Goal: Task Accomplishment & Management: Use online tool/utility

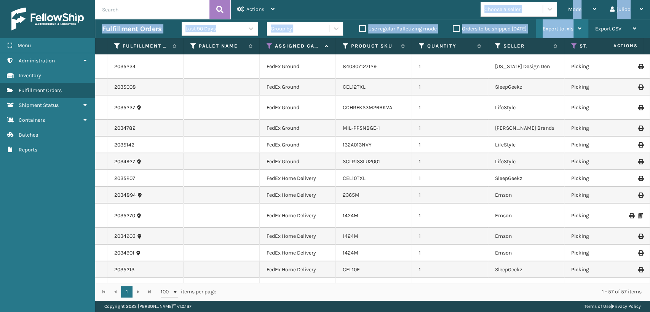
drag, startPoint x: 573, startPoint y: 13, endPoint x: 572, endPoint y: 21, distance: 7.7
click at [572, 21] on div "Actions Settings Remove All Filters Export Labels Bulk Print Close Out Palletiz…" at bounding box center [372, 150] width 555 height 301
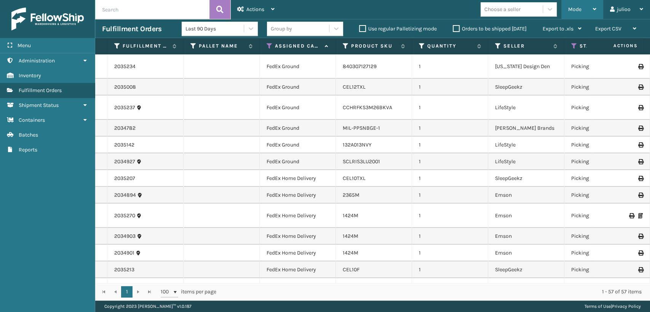
click at [570, 8] on span "Mode" at bounding box center [575, 9] width 13 height 6
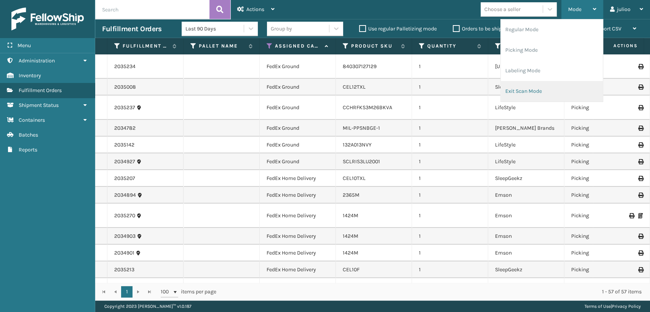
click at [527, 91] on li "Exit Scan Mode" at bounding box center [552, 91] width 102 height 21
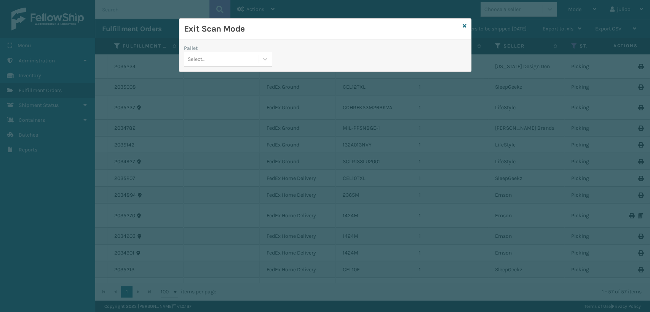
click at [192, 55] on div "Select..." at bounding box center [197, 59] width 18 height 8
click at [464, 25] on icon at bounding box center [465, 25] width 4 height 5
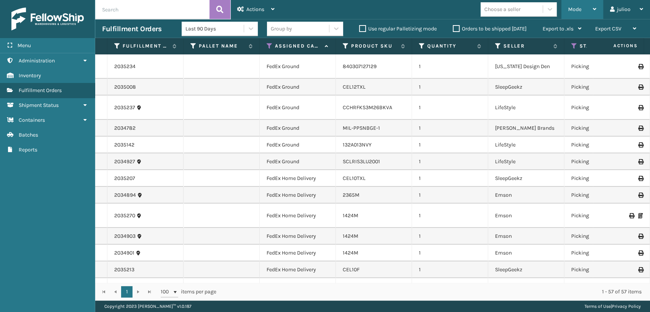
click at [579, 6] on div "Mode" at bounding box center [583, 9] width 28 height 19
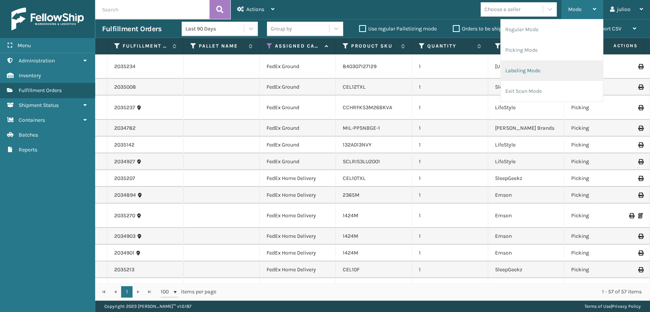
click at [521, 78] on li "Labeling Mode" at bounding box center [552, 71] width 102 height 21
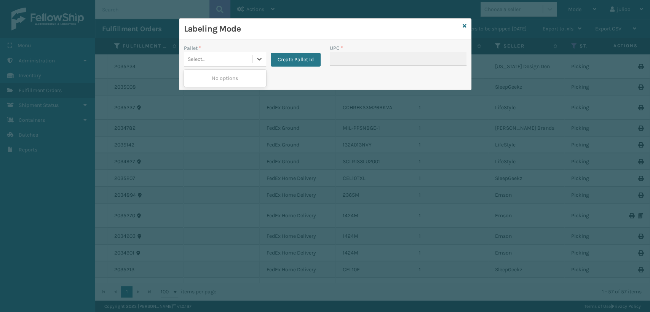
click at [237, 61] on div "Select..." at bounding box center [218, 59] width 68 height 13
click at [293, 59] on button "Create Pallet Id" at bounding box center [296, 60] width 50 height 14
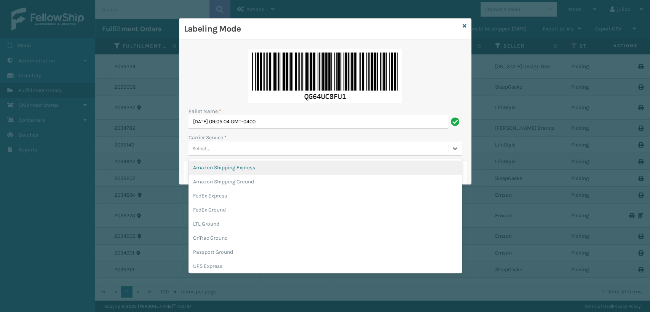
click at [248, 147] on div "Select..." at bounding box center [319, 149] width 260 height 13
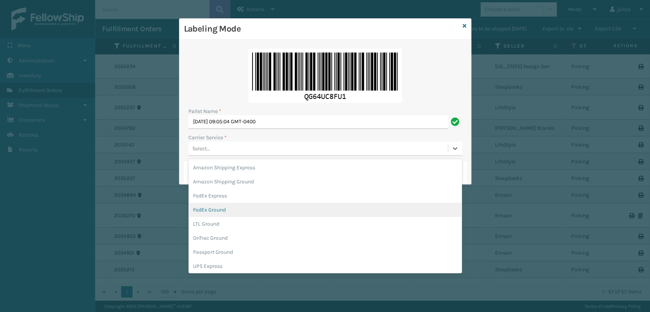
click at [206, 211] on div "FedEx Ground" at bounding box center [326, 210] width 274 height 14
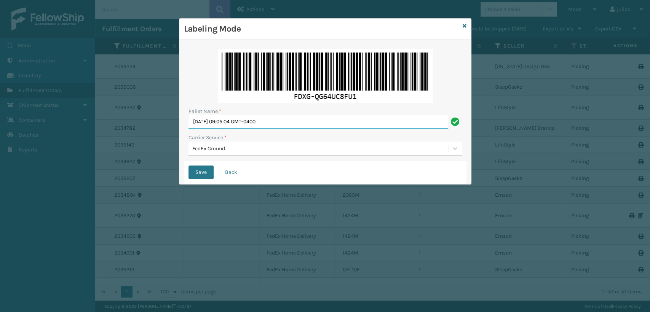
drag, startPoint x: 183, startPoint y: 138, endPoint x: 42, endPoint y: 167, distance: 144.4
click at [41, 167] on div "Labeling Mode Pallet Name * [DATE] 09:05:04 GMT-0400 Carrier Service * FedEx Gr…" at bounding box center [325, 156] width 650 height 312
type input "T561655"
click at [189, 166] on button "Save" at bounding box center [201, 173] width 25 height 14
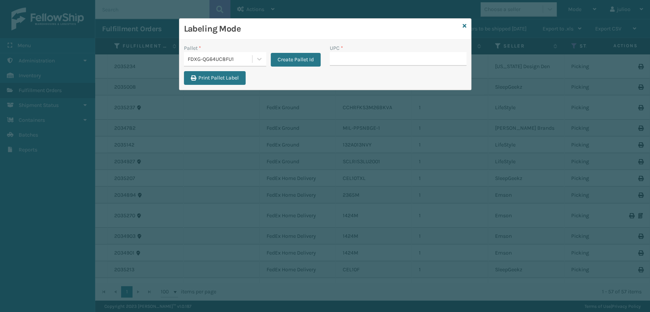
click at [462, 25] on div "Labeling Mode" at bounding box center [325, 29] width 292 height 21
click at [465, 26] on icon at bounding box center [465, 25] width 4 height 5
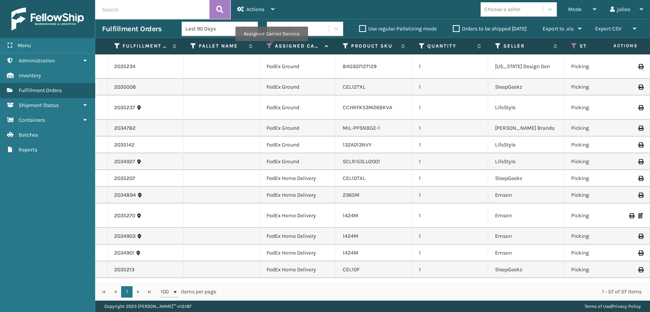
click at [271, 46] on icon at bounding box center [270, 46] width 6 height 7
click at [572, 43] on icon at bounding box center [575, 46] width 6 height 7
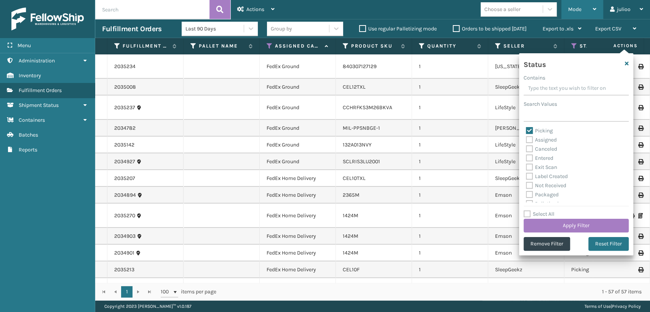
click at [578, 11] on span "Mode" at bounding box center [575, 9] width 13 height 6
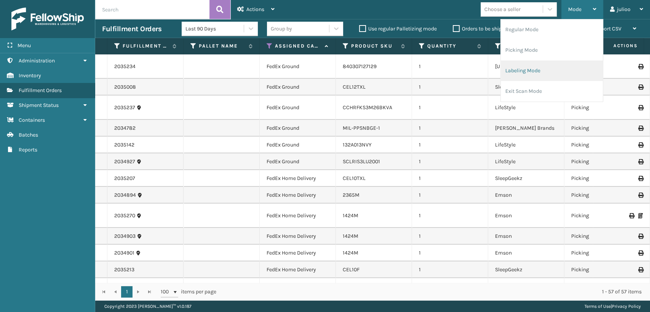
click at [513, 72] on li "Labeling Mode" at bounding box center [552, 71] width 102 height 21
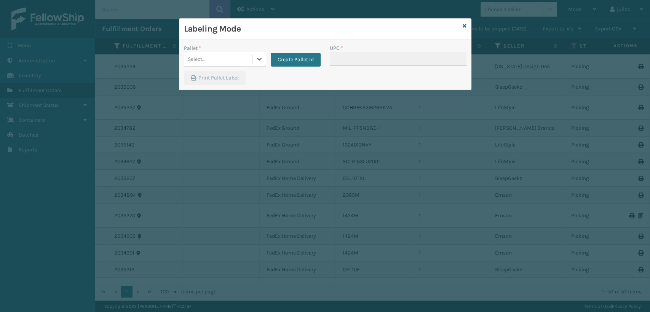
click at [221, 59] on div "Select..." at bounding box center [218, 59] width 68 height 13
click at [222, 79] on div "FDXG-QG64UC8FU1" at bounding box center [225, 80] width 82 height 18
click at [341, 61] on input "UPC *" at bounding box center [398, 59] width 137 height 14
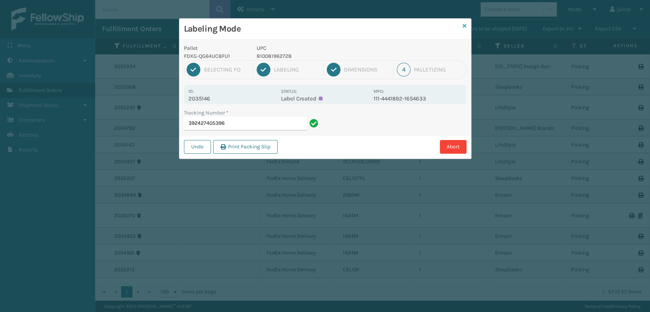
click at [466, 26] on icon at bounding box center [465, 25] width 4 height 5
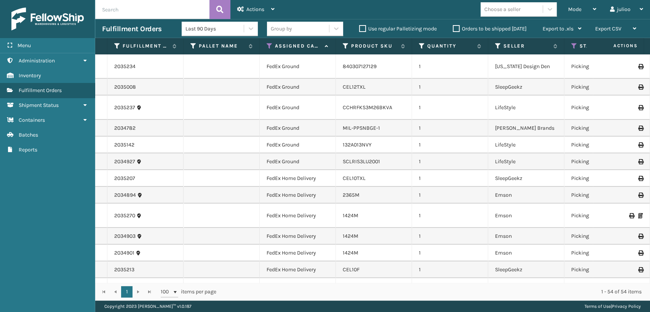
click at [182, 11] on input "text" at bounding box center [152, 9] width 114 height 19
type input "392427405396"
click at [224, 8] on button at bounding box center [220, 9] width 21 height 19
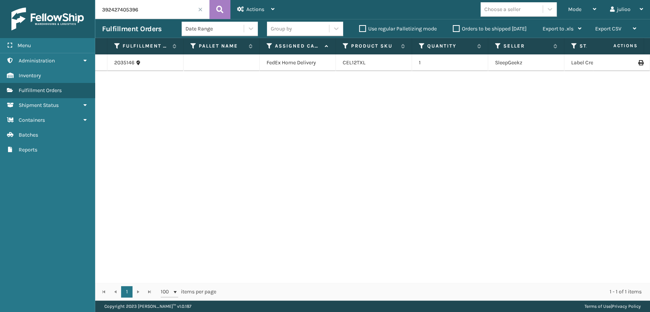
click at [201, 9] on span at bounding box center [200, 9] width 5 height 5
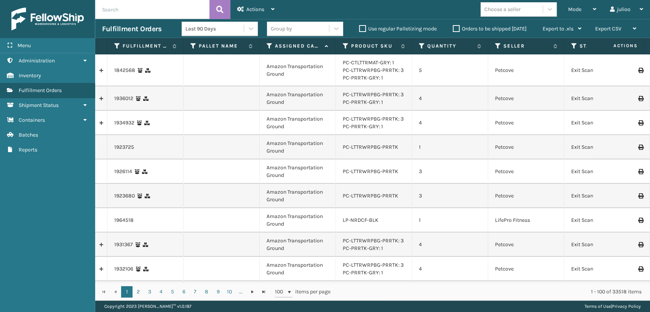
click at [271, 46] on icon at bounding box center [270, 46] width 6 height 7
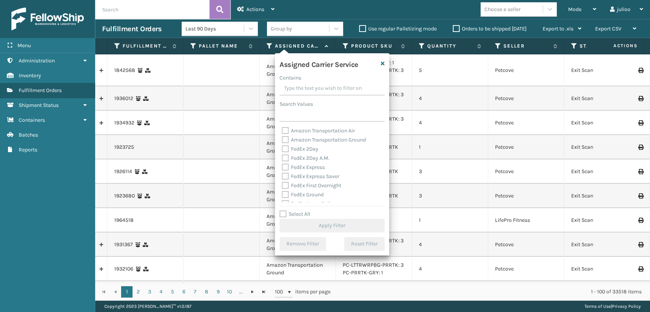
click at [282, 151] on label "FedEx 2Day" at bounding box center [300, 149] width 37 height 6
click at [282, 150] on input "FedEx 2Day" at bounding box center [282, 147] width 0 height 5
checkbox input "true"
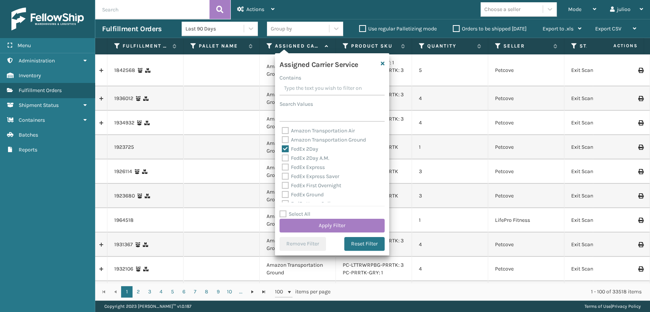
click at [282, 156] on label "FedEx 2Day A.M." at bounding box center [306, 158] width 48 height 6
click at [282, 156] on input "FedEx 2Day A.M." at bounding box center [282, 156] width 0 height 5
checkbox input "true"
click at [284, 168] on div "FedEx Express" at bounding box center [332, 167] width 101 height 9
click at [284, 175] on label "FedEx Express Saver" at bounding box center [311, 176] width 58 height 6
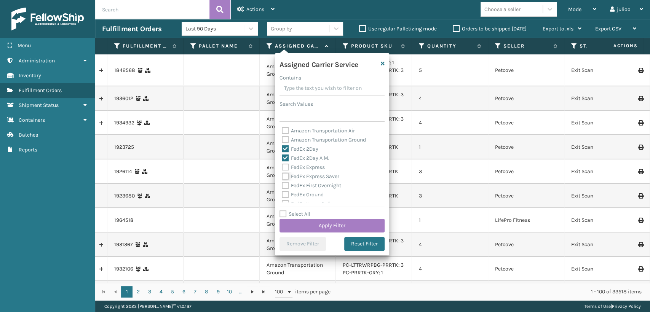
click at [282, 175] on input "FedEx Express Saver" at bounding box center [282, 174] width 0 height 5
checkbox input "true"
click at [284, 168] on label "FedEx Express" at bounding box center [303, 167] width 43 height 6
click at [282, 168] on input "FedEx Express" at bounding box center [282, 165] width 0 height 5
checkbox input "true"
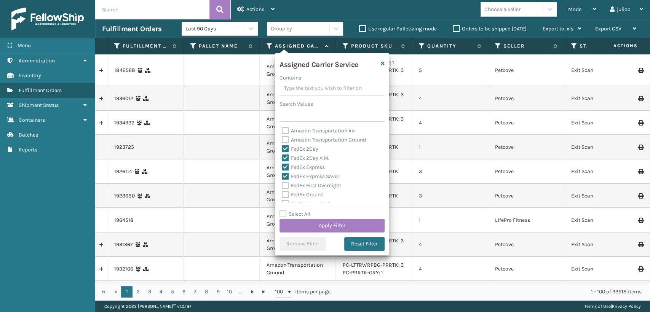
drag, startPoint x: 283, startPoint y: 189, endPoint x: 284, endPoint y: 185, distance: 3.8
click at [284, 186] on label "FedEx First Overnight" at bounding box center [311, 186] width 59 height 6
click at [281, 183] on div "Amazon Transportation Air Amazon Transportation Ground FedEx 2Day FedEx 2Day A.…" at bounding box center [332, 165] width 105 height 76
click at [285, 184] on label "FedEx First Overnight" at bounding box center [311, 186] width 59 height 6
click at [282, 184] on input "FedEx First Overnight" at bounding box center [282, 183] width 0 height 5
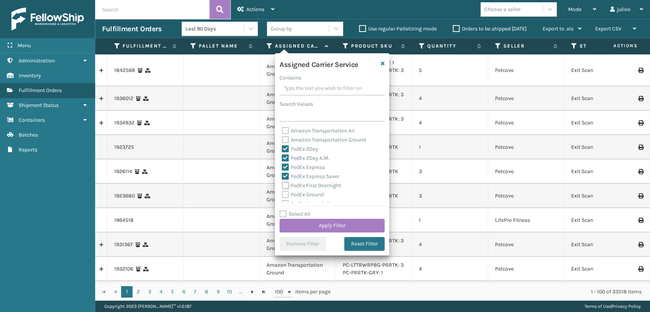
checkbox input "true"
drag, startPoint x: 285, startPoint y: 153, endPoint x: 285, endPoint y: 158, distance: 5.0
click at [285, 157] on div "FedEx Ground" at bounding box center [332, 152] width 101 height 9
click at [282, 170] on label "FedEx Priority Overnight" at bounding box center [315, 171] width 66 height 6
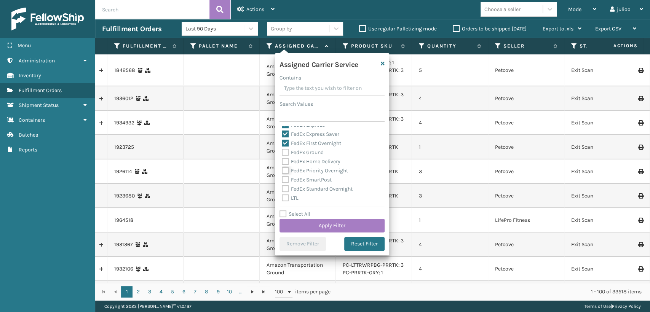
click at [282, 170] on input "FedEx Priority Overnight" at bounding box center [282, 169] width 0 height 5
checkbox input "true"
click at [284, 162] on label "FedEx Home Delivery" at bounding box center [311, 162] width 59 height 6
click at [282, 162] on input "FedEx Home Delivery" at bounding box center [282, 159] width 0 height 5
checkbox input "true"
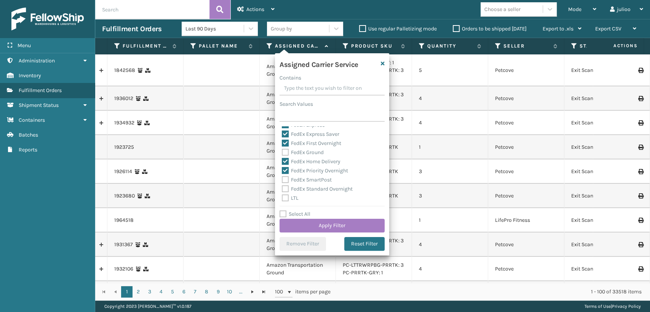
click at [284, 154] on label "FedEx Ground" at bounding box center [303, 152] width 42 height 6
click at [282, 153] on input "FedEx Ground" at bounding box center [282, 150] width 0 height 5
checkbox input "true"
click at [286, 189] on label "FedEx Standard Overnight" at bounding box center [317, 189] width 71 height 6
click at [282, 189] on input "FedEx Standard Overnight" at bounding box center [282, 187] width 0 height 5
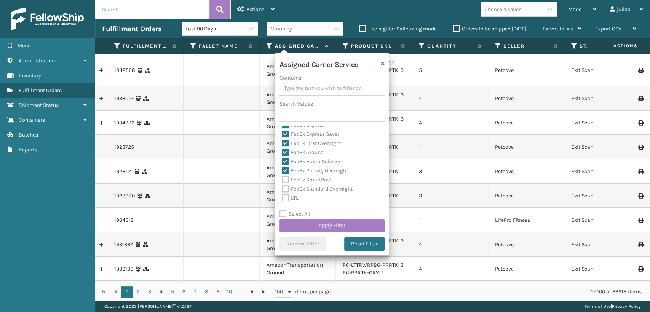
checkbox input "true"
click at [286, 182] on label "FedEx SmartPost" at bounding box center [307, 180] width 50 height 6
click at [282, 181] on input "FedEx SmartPost" at bounding box center [282, 178] width 0 height 5
checkbox input "true"
click at [294, 225] on button "Apply Filter" at bounding box center [332, 226] width 105 height 14
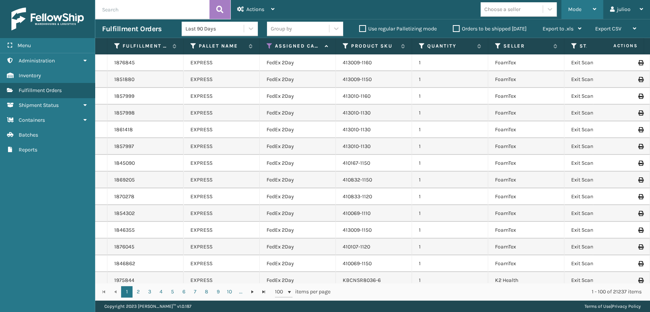
drag, startPoint x: 576, startPoint y: 7, endPoint x: 576, endPoint y: 24, distance: 17.1
click at [576, 14] on div "Mode" at bounding box center [583, 9] width 28 height 19
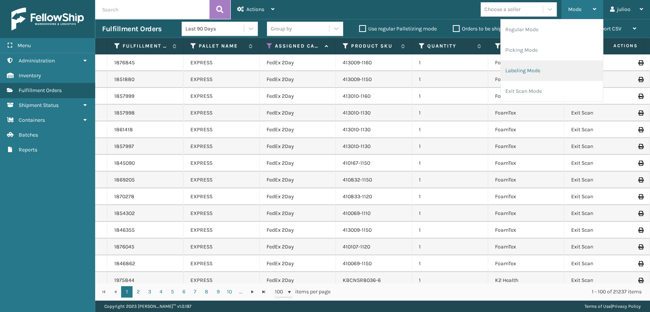
click at [513, 64] on li "Labeling Mode" at bounding box center [552, 71] width 102 height 21
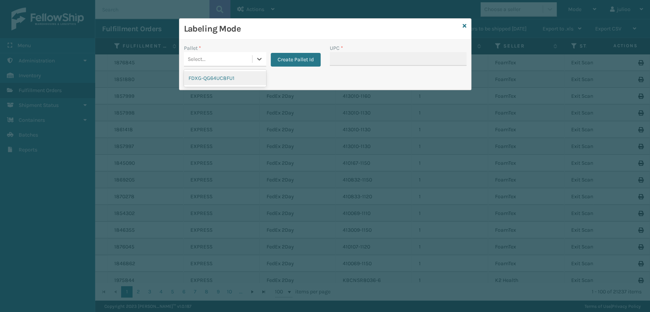
click at [234, 61] on div "Select..." at bounding box center [218, 59] width 68 height 13
click at [227, 78] on div "FDXG-QG64UC8FU1" at bounding box center [225, 78] width 82 height 14
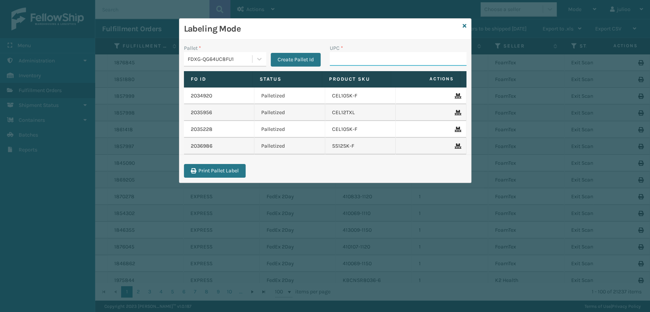
click at [345, 59] on input "UPC *" at bounding box center [398, 59] width 137 height 14
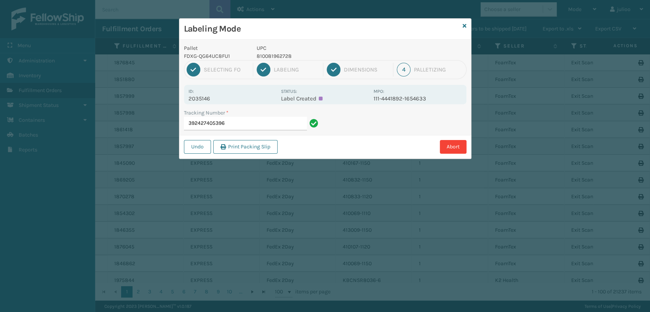
drag, startPoint x: 235, startPoint y: 122, endPoint x: 155, endPoint y: 121, distance: 79.3
click at [155, 121] on div "Labeling Mode Pallet FDXG-QG64UC8FU1 UPC 810081962728 1 Selecting FO 2 Labeling…" at bounding box center [325, 156] width 650 height 312
click at [284, 124] on input "392427405396" at bounding box center [245, 124] width 123 height 14
drag, startPoint x: 229, startPoint y: 126, endPoint x: 178, endPoint y: 122, distance: 51.2
click at [178, 122] on div "Labeling Mode Pallet FDXG-QG64UC8FU1 UPC 810081962728 1 Selecting FO 2 Labeling…" at bounding box center [325, 156] width 650 height 312
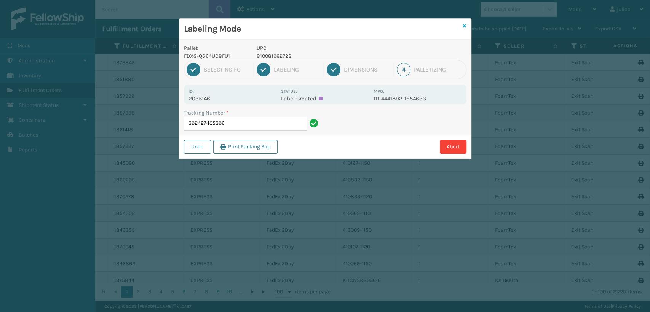
click at [465, 26] on icon at bounding box center [465, 25] width 4 height 5
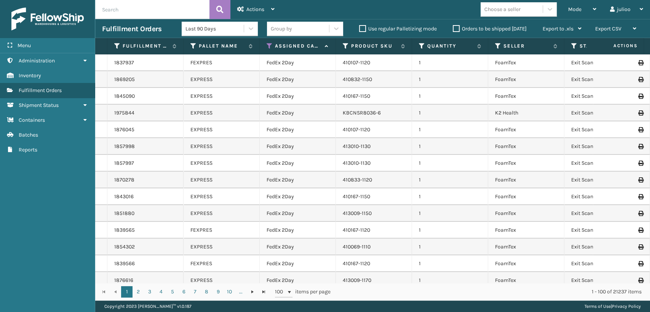
click at [176, 7] on input "text" at bounding box center [152, 9] width 114 height 19
drag, startPoint x: 112, startPoint y: 13, endPoint x: 101, endPoint y: 10, distance: 11.1
click at [101, 10] on input "text" at bounding box center [152, 9] width 114 height 19
paste input "392427405396"
type input "392427405396"
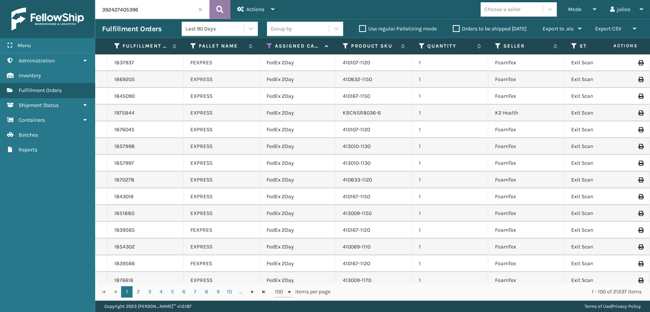
click at [222, 11] on icon at bounding box center [219, 9] width 7 height 11
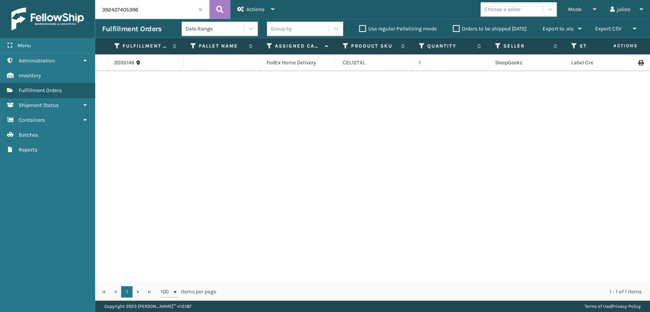
click at [199, 12] on input "392427405396" at bounding box center [152, 9] width 114 height 19
click at [201, 9] on span at bounding box center [200, 9] width 5 height 5
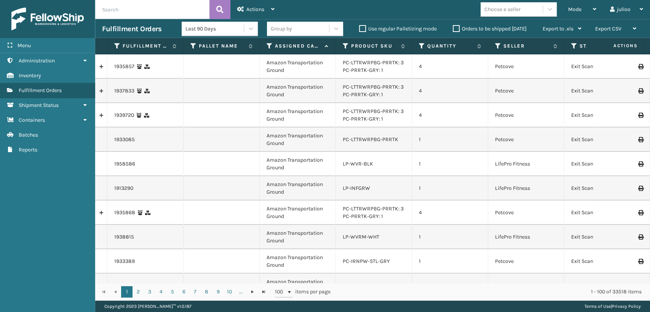
click at [269, 44] on icon at bounding box center [270, 46] width 6 height 7
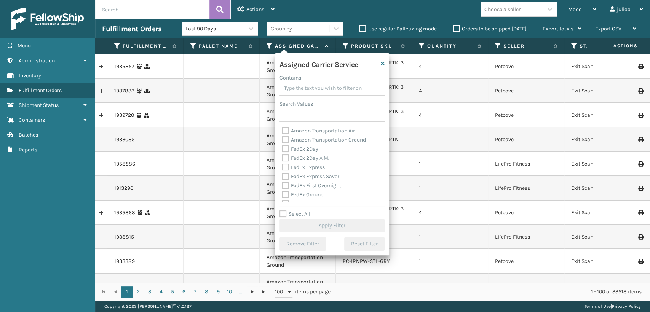
click at [283, 150] on label "FedEx 2Day" at bounding box center [300, 149] width 37 height 6
click at [282, 150] on input "FedEx 2Day" at bounding box center [282, 147] width 0 height 5
checkbox input "true"
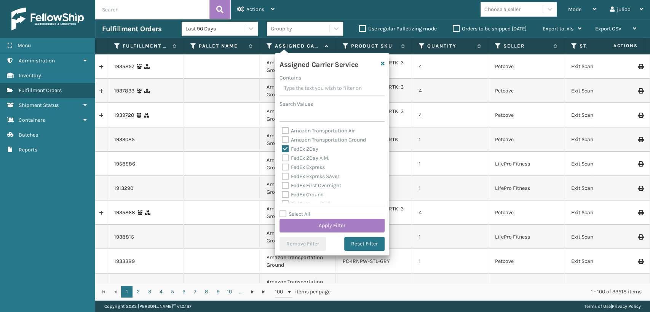
click at [285, 159] on label "FedEx 2Day A.M." at bounding box center [306, 158] width 48 height 6
click at [282, 159] on input "FedEx 2Day A.M." at bounding box center [282, 156] width 0 height 5
checkbox input "true"
click at [285, 168] on label "FedEx Express" at bounding box center [303, 167] width 43 height 6
click at [282, 168] on input "FedEx Express" at bounding box center [282, 165] width 0 height 5
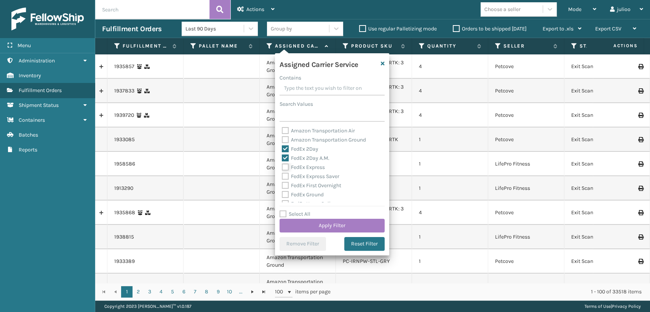
checkbox input "true"
click at [287, 179] on label "FedEx Express Saver" at bounding box center [311, 176] width 58 height 6
click at [282, 177] on input "FedEx Express Saver" at bounding box center [282, 174] width 0 height 5
checkbox input "true"
click at [286, 189] on div "FedEx First Overnight" at bounding box center [332, 185] width 101 height 9
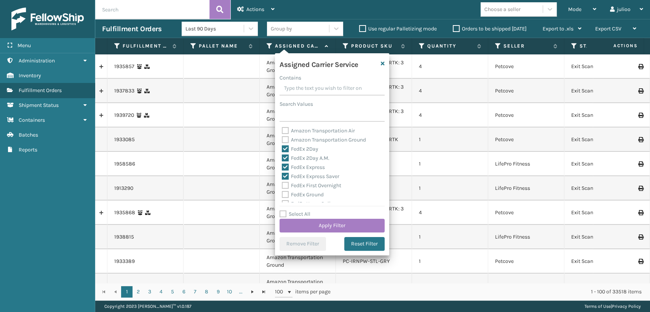
click at [286, 197] on label "FedEx Ground" at bounding box center [303, 195] width 42 height 6
click at [282, 195] on input "FedEx Ground" at bounding box center [282, 193] width 0 height 5
checkbox input "true"
click at [283, 186] on label "FedEx First Overnight" at bounding box center [311, 186] width 59 height 6
click at [282, 186] on input "FedEx First Overnight" at bounding box center [282, 183] width 0 height 5
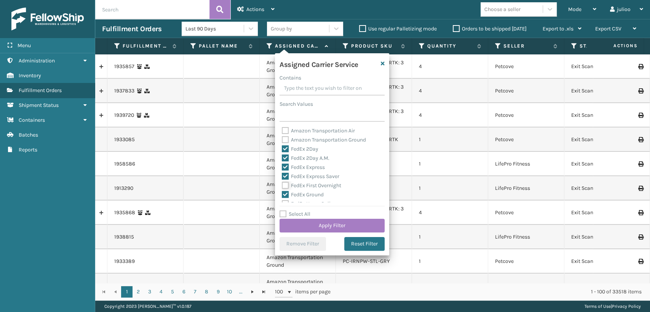
checkbox input "true"
click at [284, 162] on label "FedEx Home Delivery" at bounding box center [311, 162] width 59 height 6
click at [282, 162] on input "FedEx Home Delivery" at bounding box center [282, 159] width 0 height 5
checkbox input "true"
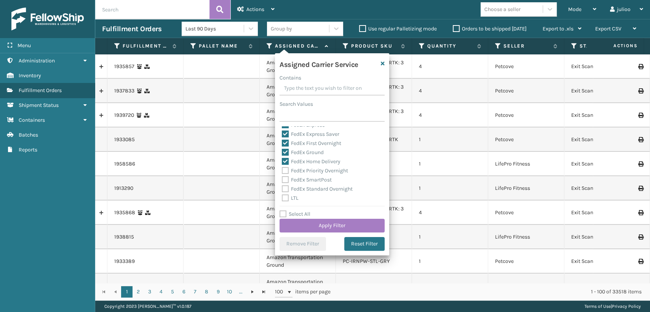
click at [287, 175] on div "FedEx Priority Overnight" at bounding box center [332, 171] width 101 height 9
click at [284, 170] on label "FedEx Priority Overnight" at bounding box center [315, 171] width 66 height 6
click at [282, 170] on input "FedEx Priority Overnight" at bounding box center [282, 169] width 0 height 5
checkbox input "true"
click at [285, 182] on label "FedEx SmartPost" at bounding box center [307, 180] width 50 height 6
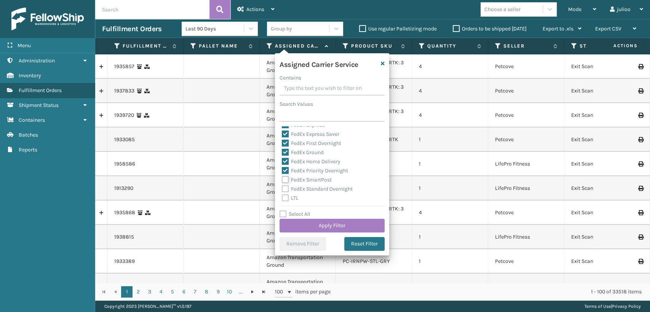
click at [282, 181] on input "FedEx SmartPost" at bounding box center [282, 178] width 0 height 5
checkbox input "true"
click at [287, 189] on label "FedEx Standard Overnight" at bounding box center [317, 189] width 71 height 6
click at [282, 189] on input "FedEx Standard Overnight" at bounding box center [282, 187] width 0 height 5
checkbox input "true"
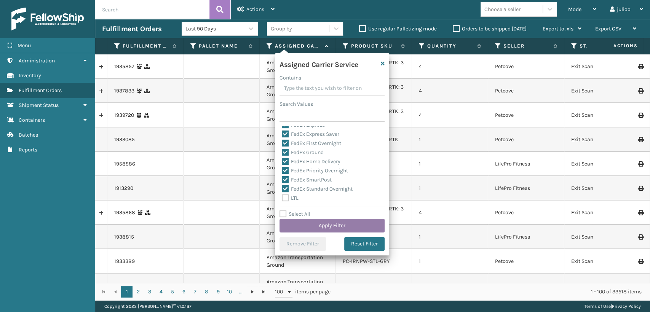
click at [320, 226] on button "Apply Filter" at bounding box center [332, 226] width 105 height 14
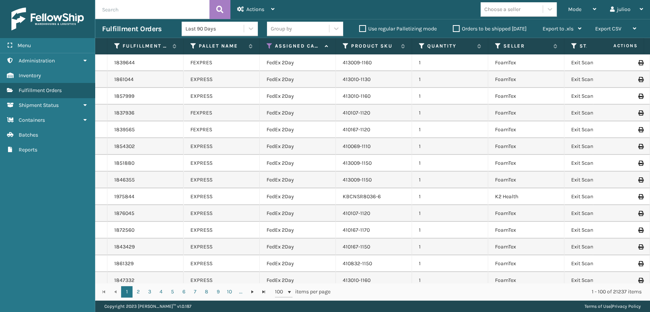
click at [571, 43] on th "Status" at bounding box center [603, 46] width 76 height 16
click at [573, 45] on icon at bounding box center [575, 46] width 6 height 7
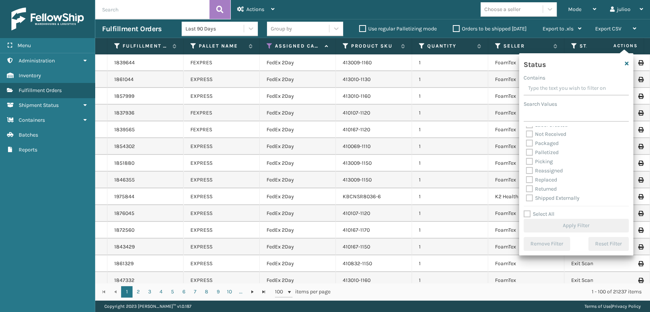
click at [530, 164] on label "Picking" at bounding box center [539, 162] width 27 height 6
click at [527, 162] on input "Picking" at bounding box center [526, 159] width 0 height 5
checkbox input "true"
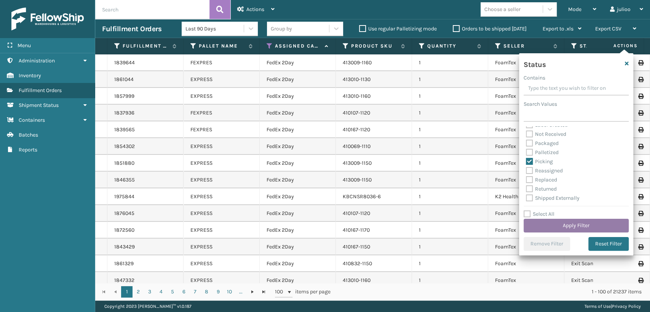
click at [565, 222] on button "Apply Filter" at bounding box center [576, 226] width 105 height 14
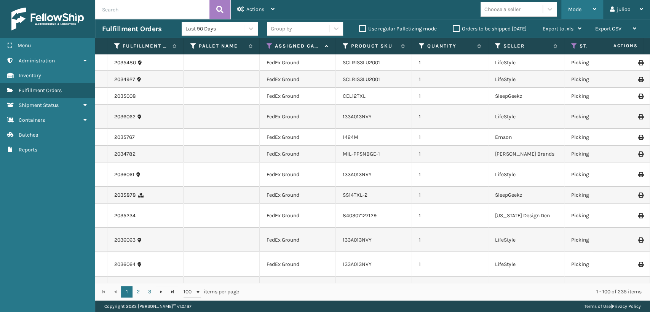
drag, startPoint x: 569, startPoint y: 7, endPoint x: 569, endPoint y: 42, distance: 35.1
click at [569, 14] on div "Mode" at bounding box center [583, 9] width 28 height 19
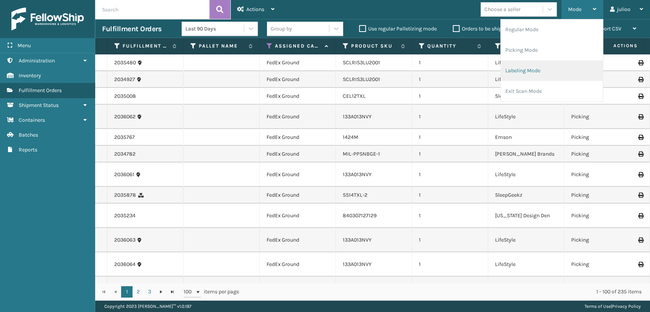
click at [514, 66] on li "Labeling Mode" at bounding box center [552, 71] width 102 height 21
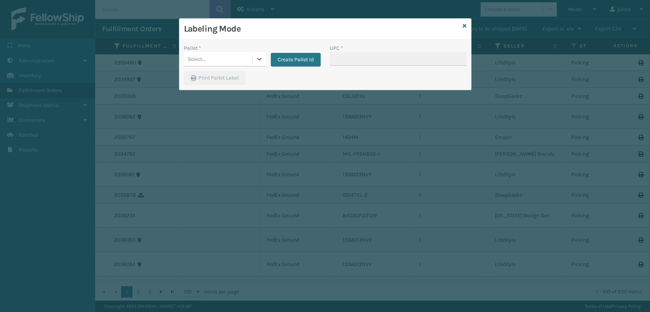
click at [241, 60] on div "Select..." at bounding box center [218, 59] width 68 height 13
click at [237, 81] on div "FDXG-QG64UC8FU1" at bounding box center [225, 78] width 82 height 14
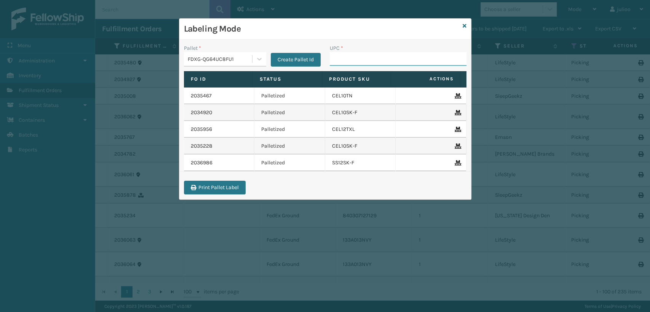
click at [351, 56] on input "UPC *" at bounding box center [398, 59] width 137 height 14
type input "GEN-AB-"
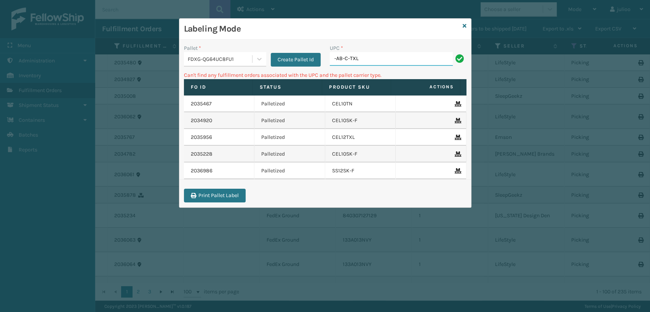
click at [388, 56] on input "-AB-C-TXL" at bounding box center [391, 59] width 123 height 14
type input "-"
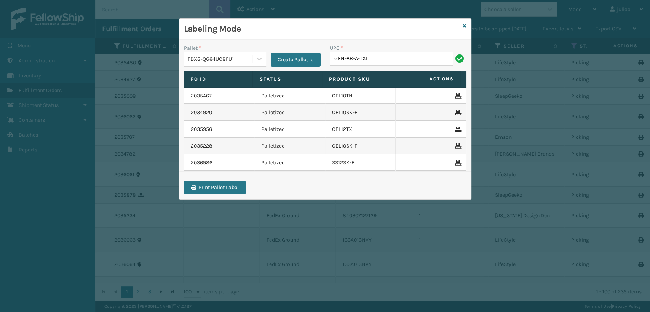
type input "GEN-AB-A-TXL"
click at [354, 58] on input "GEN-AB-C-TXL" at bounding box center [391, 59] width 123 height 14
click at [358, 60] on input "GEN-AB-C-TXL" at bounding box center [391, 59] width 123 height 14
type input "GEN-AB-A-TXL"
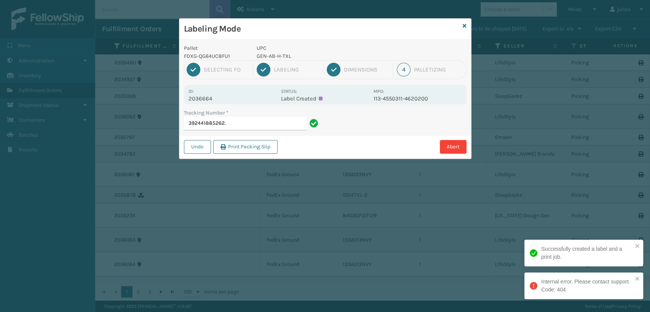
type input "392441885262"
type input "392437971759"
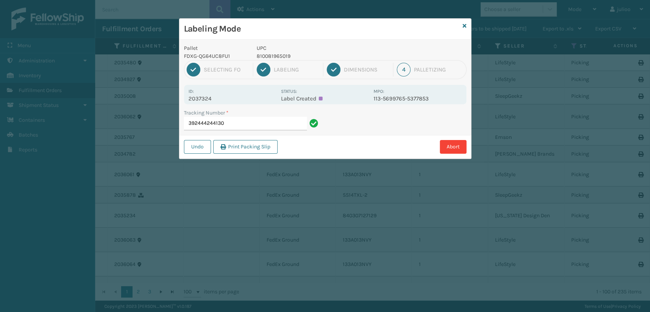
type input "392444244130"
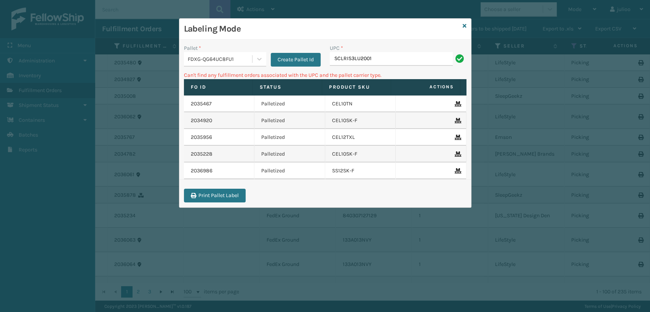
type input "SCLRIS3LU2001"
click at [345, 58] on input "SC-LRIS3LU2001" at bounding box center [391, 59] width 123 height 14
type input "SCLRIS3LU2001"
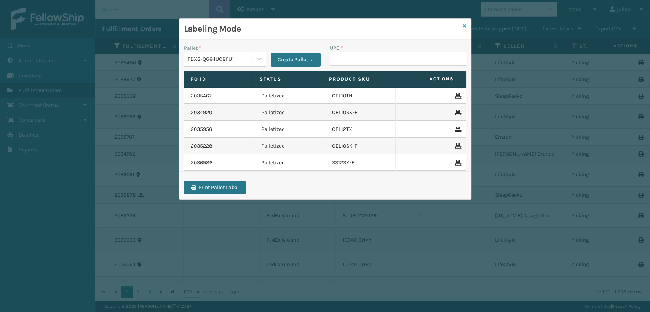
click at [466, 24] on icon at bounding box center [465, 25] width 4 height 5
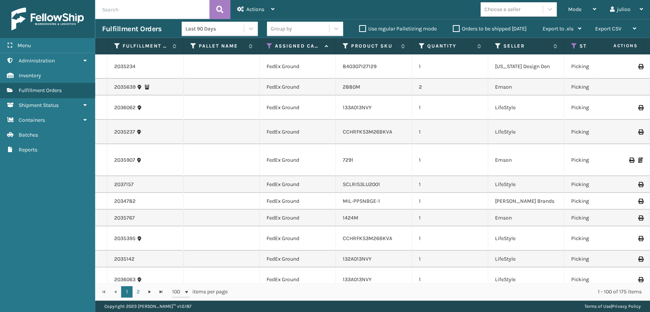
click at [148, 13] on input "text" at bounding box center [152, 9] width 114 height 19
type input "883796462183"
click at [223, 9] on icon at bounding box center [219, 9] width 7 height 11
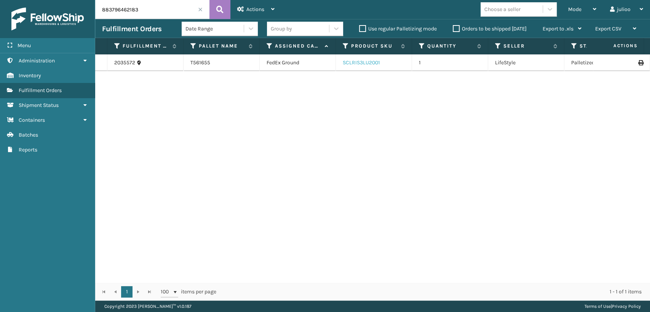
click at [344, 65] on link "SCLRIS3LU2001" at bounding box center [361, 62] width 37 height 6
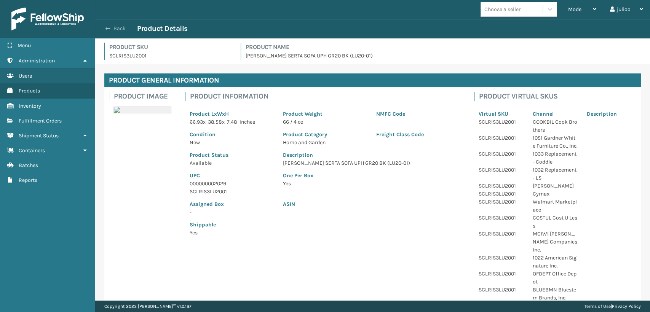
click at [104, 30] on button "Back" at bounding box center [119, 28] width 35 height 7
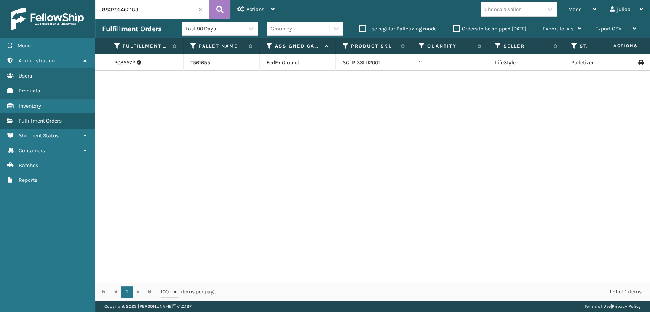
click at [639, 61] on icon at bounding box center [641, 62] width 5 height 5
click at [199, 10] on span at bounding box center [200, 9] width 5 height 5
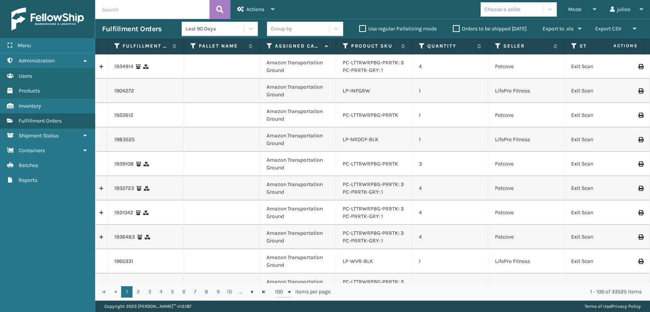
click at [267, 50] on th "Assigned Carrier Service" at bounding box center [298, 46] width 76 height 16
click at [270, 49] on icon at bounding box center [270, 46] width 6 height 7
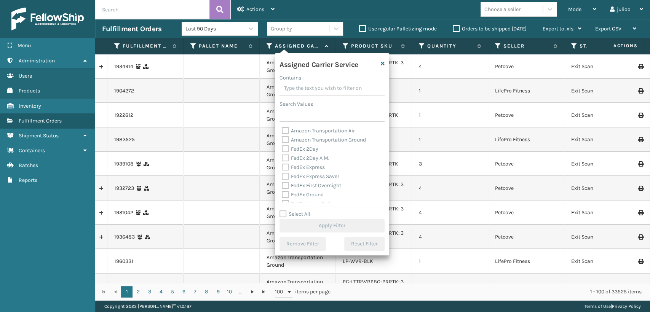
click at [288, 148] on label "FedEx 2Day" at bounding box center [300, 149] width 37 height 6
click at [282, 148] on input "FedEx 2Day" at bounding box center [282, 147] width 0 height 5
checkbox input "true"
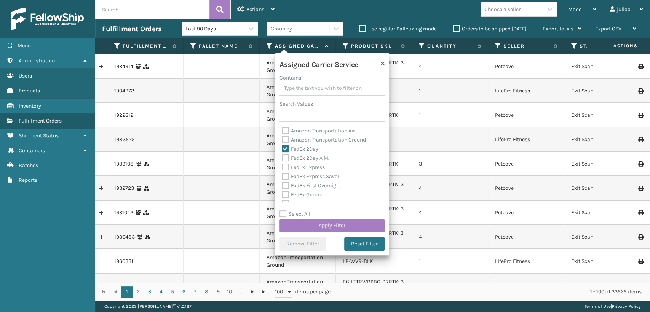
drag, startPoint x: 285, startPoint y: 158, endPoint x: 285, endPoint y: 163, distance: 4.6
click at [285, 158] on label "FedEx 2Day A.M." at bounding box center [306, 158] width 48 height 6
click at [282, 158] on input "FedEx 2Day A.M." at bounding box center [282, 156] width 0 height 5
checkbox input "true"
click at [283, 166] on label "FedEx Express" at bounding box center [303, 167] width 43 height 6
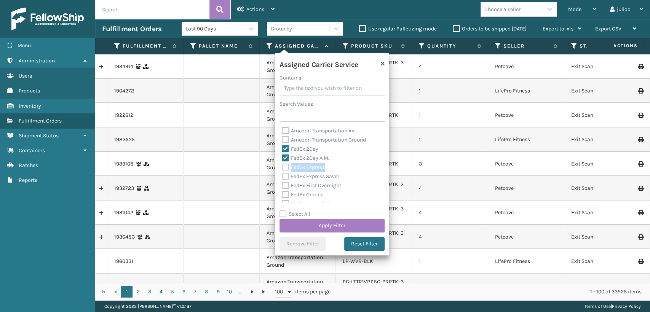
click at [283, 167] on label "FedEx Express" at bounding box center [303, 167] width 43 height 6
click at [282, 167] on input "FedEx Express" at bounding box center [282, 165] width 0 height 5
checkbox input "true"
click at [283, 171] on div "FedEx Express" at bounding box center [332, 167] width 101 height 9
click at [288, 178] on label "FedEx Express Saver" at bounding box center [311, 176] width 58 height 6
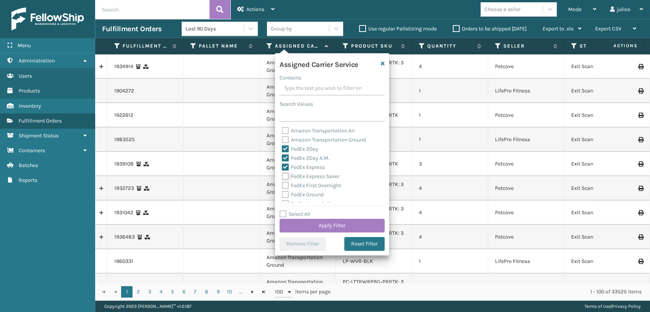
click at [282, 177] on input "FedEx Express Saver" at bounding box center [282, 174] width 0 height 5
checkbox input "true"
click at [284, 187] on label "FedEx First Overnight" at bounding box center [311, 186] width 59 height 6
click at [282, 186] on input "FedEx First Overnight" at bounding box center [282, 183] width 0 height 5
checkbox input "true"
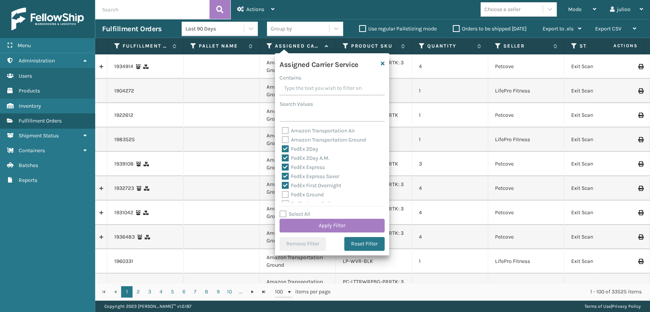
click at [285, 199] on div "FedEx Ground" at bounding box center [332, 195] width 101 height 9
click at [286, 195] on label "FedEx Ground" at bounding box center [303, 195] width 42 height 6
click at [282, 195] on input "FedEx Ground" at bounding box center [282, 193] width 0 height 5
checkbox input "true"
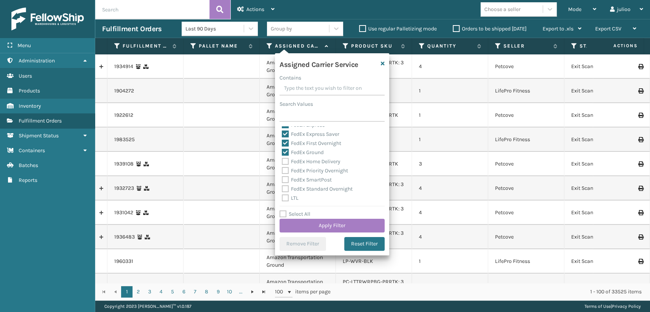
click at [286, 162] on label "FedEx Home Delivery" at bounding box center [311, 162] width 59 height 6
click at [282, 162] on input "FedEx Home Delivery" at bounding box center [282, 159] width 0 height 5
checkbox input "true"
click at [286, 170] on label "FedEx Priority Overnight" at bounding box center [315, 171] width 66 height 6
click at [282, 170] on input "FedEx Priority Overnight" at bounding box center [282, 169] width 0 height 5
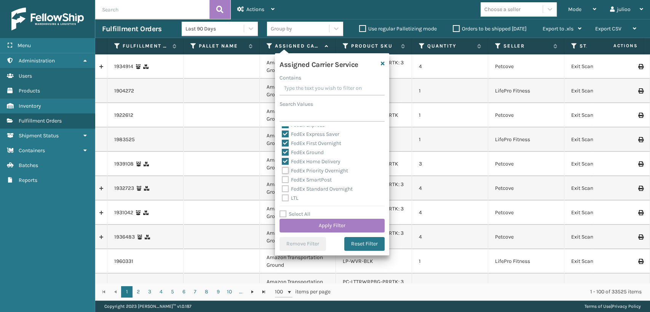
checkbox input "true"
click at [284, 179] on label "FedEx SmartPost" at bounding box center [307, 180] width 50 height 6
click at [282, 179] on input "FedEx SmartPost" at bounding box center [282, 178] width 0 height 5
checkbox input "true"
click at [284, 186] on label "FedEx Standard Overnight" at bounding box center [317, 189] width 71 height 6
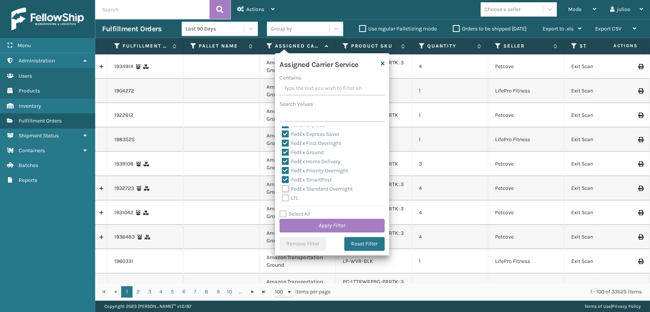
click at [282, 186] on input "FedEx Standard Overnight" at bounding box center [282, 187] width 0 height 5
checkbox input "true"
click at [326, 224] on button "Apply Filter" at bounding box center [332, 226] width 105 height 14
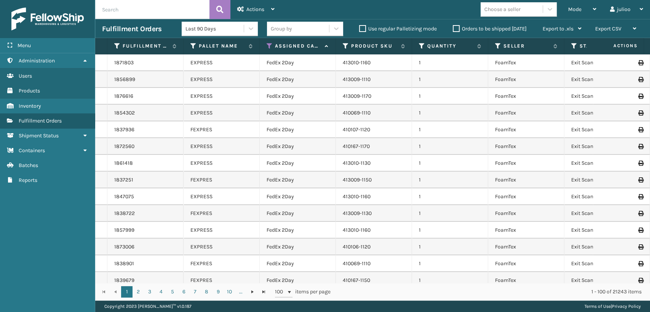
click at [570, 46] on th "Status" at bounding box center [603, 46] width 76 height 16
click at [572, 46] on icon at bounding box center [575, 46] width 6 height 7
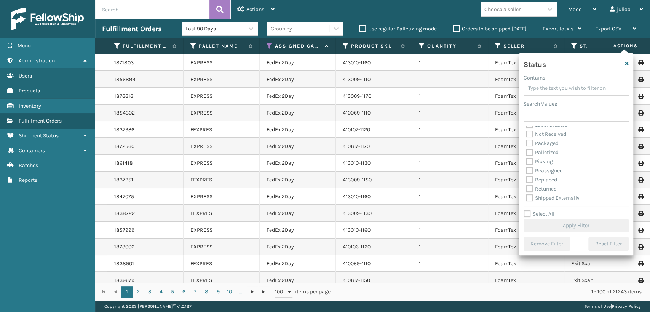
click at [530, 159] on label "Picking" at bounding box center [539, 162] width 27 height 6
click at [527, 159] on input "Picking" at bounding box center [526, 159] width 0 height 5
checkbox input "true"
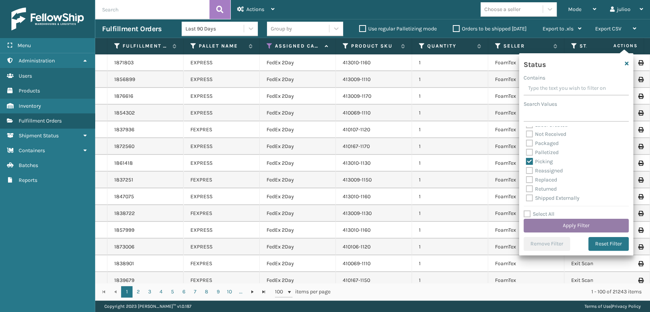
click at [546, 223] on button "Apply Filter" at bounding box center [576, 226] width 105 height 14
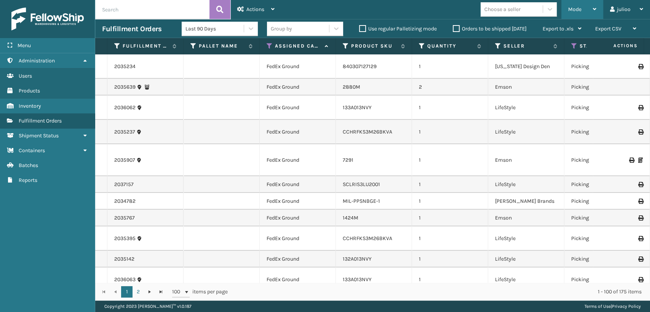
click at [569, 10] on span "Mode" at bounding box center [575, 9] width 13 height 6
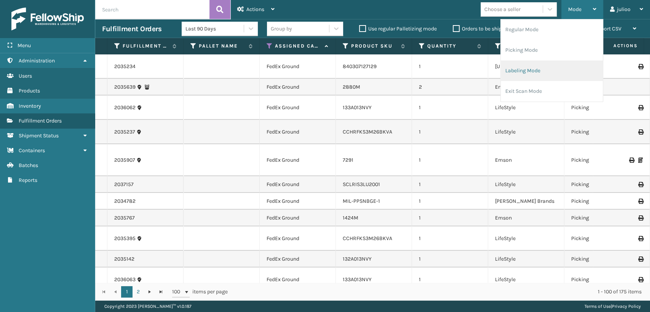
click at [521, 67] on li "Labeling Mode" at bounding box center [552, 71] width 102 height 21
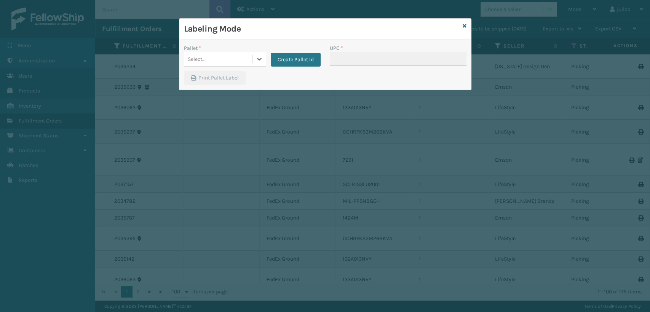
click at [224, 59] on div "Select..." at bounding box center [218, 59] width 68 height 13
click at [214, 80] on div "FDXG-QG64UC8FU1" at bounding box center [225, 78] width 82 height 14
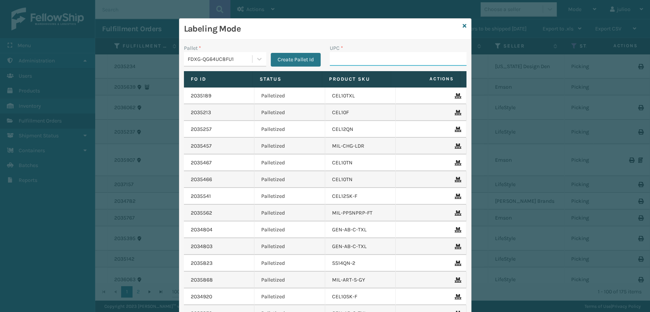
click at [340, 57] on input "UPC *" at bounding box center [398, 59] width 137 height 14
type input "SC-LRIS"
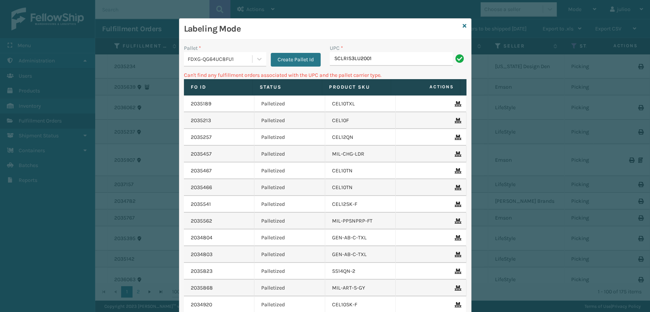
type input "SCLRIS3LU2001"
type input "h"
type input "8"
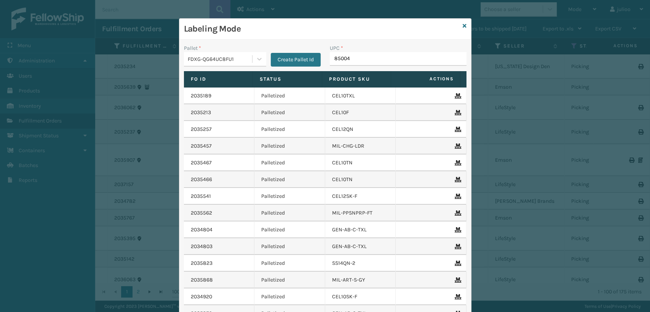
type input "850046"
drag, startPoint x: 374, startPoint y: 58, endPoint x: 329, endPoint y: 58, distance: 44.6
click at [330, 58] on input "840307182395" at bounding box center [391, 59] width 123 height 14
click at [386, 59] on input "840307182395" at bounding box center [391, 59] width 123 height 14
type input "840307182395"
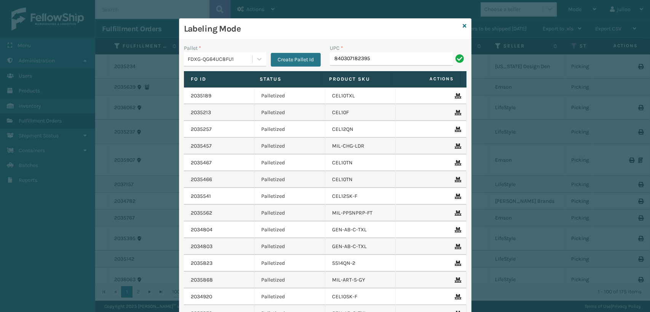
type input "840307182395"
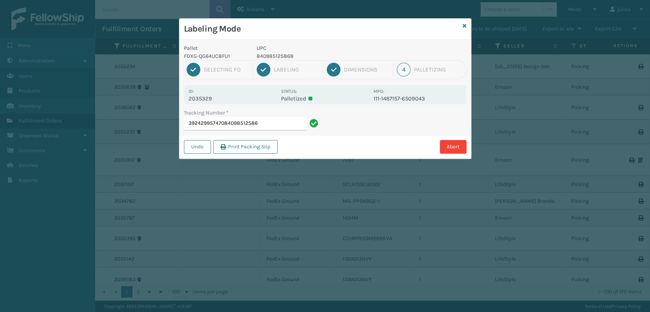
type input "392429957470840985125868"
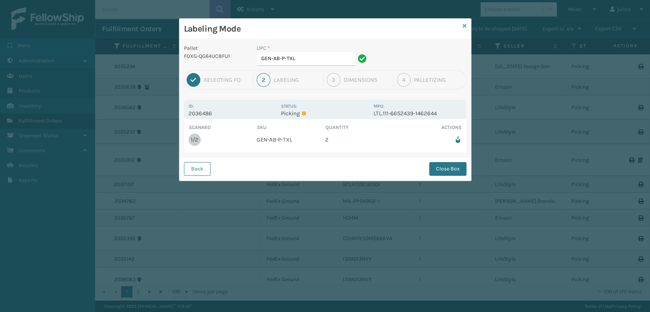
click at [466, 27] on icon at bounding box center [465, 25] width 4 height 5
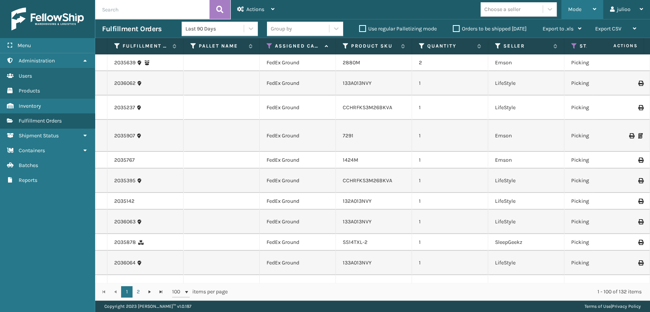
click at [568, 10] on div "Mode Regular Mode Picking Mode Labeling Mode Exit Scan Mode" at bounding box center [583, 9] width 42 height 19
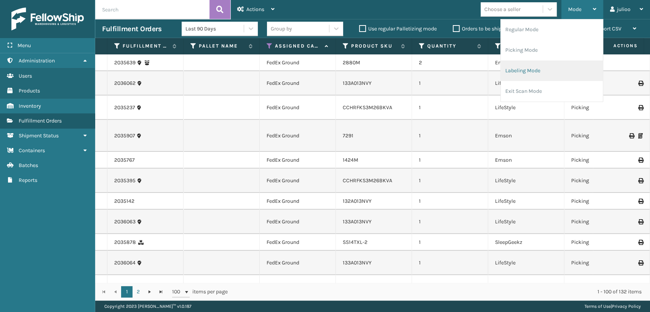
click at [518, 66] on li "Labeling Mode" at bounding box center [552, 71] width 102 height 21
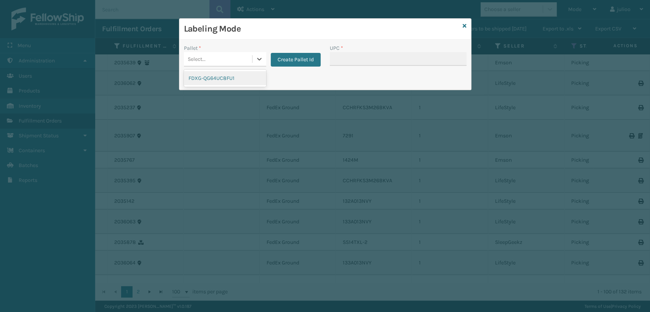
click at [225, 59] on div "Select..." at bounding box center [218, 59] width 68 height 13
click at [237, 77] on div "FDXG-QG64UC8FU1" at bounding box center [225, 78] width 82 height 14
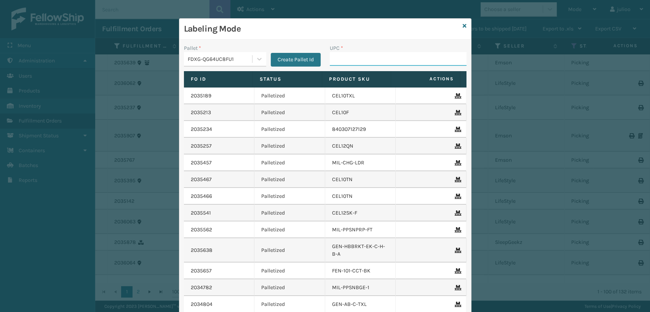
click at [356, 59] on input "UPC *" at bounding box center [398, 59] width 137 height 14
type input "810090933719"
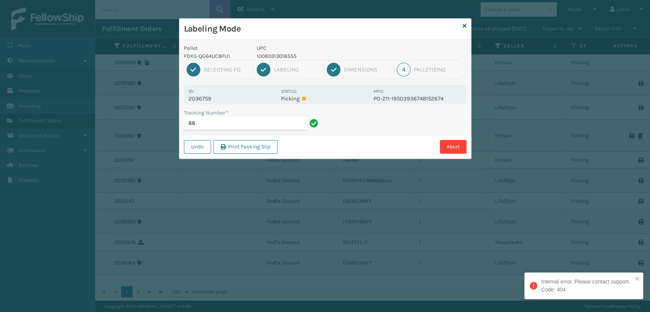
type input "8"
type input "9"
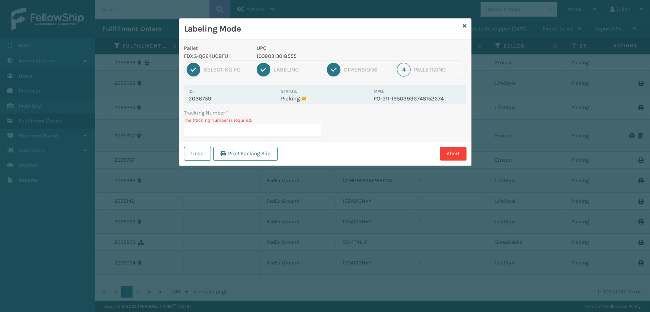
click at [305, 95] on p "Picking" at bounding box center [325, 98] width 88 height 7
click at [277, 98] on div "Id: 2036759 Status: Picking MPO: PO-211-19503936748152674" at bounding box center [325, 94] width 283 height 19
click at [286, 100] on p "Picking" at bounding box center [325, 98] width 88 height 7
click at [290, 91] on label "Status:" at bounding box center [289, 91] width 16 height 5
click at [466, 22] on link at bounding box center [465, 26] width 4 height 8
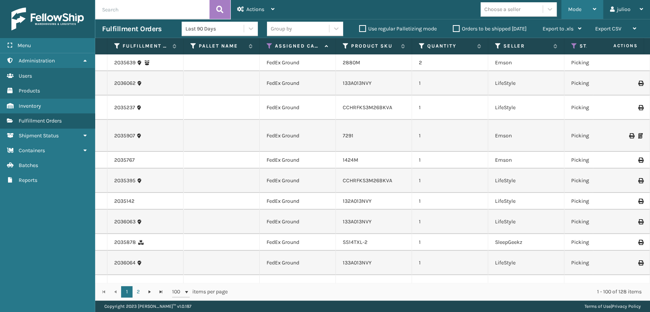
drag, startPoint x: 564, startPoint y: 6, endPoint x: 563, endPoint y: 15, distance: 9.2
click at [564, 6] on div "Mode Regular Mode Picking Mode Labeling Mode Exit Scan Mode" at bounding box center [583, 9] width 42 height 19
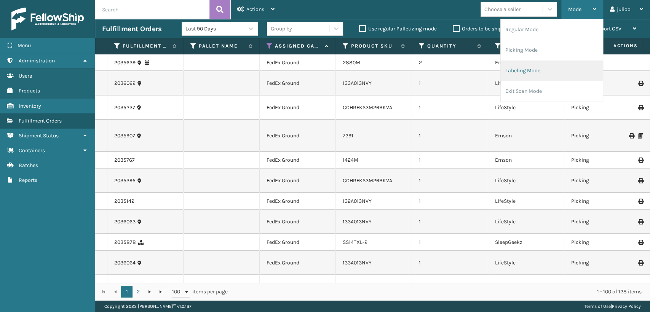
click at [529, 69] on li "Labeling Mode" at bounding box center [552, 71] width 102 height 21
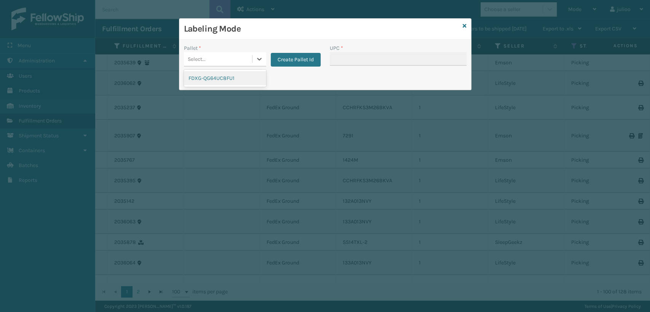
click at [239, 59] on div "Select..." at bounding box center [218, 59] width 68 height 13
click at [223, 79] on div "FDXG-QG64UC8FU1" at bounding box center [225, 78] width 82 height 14
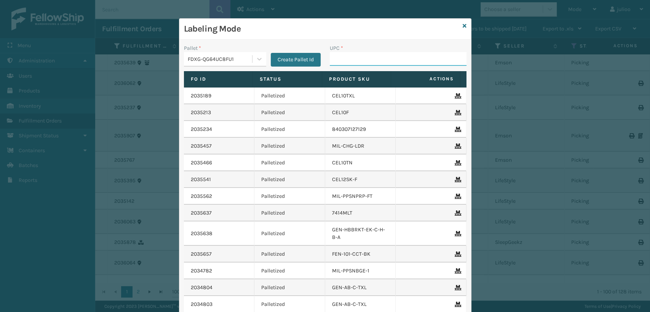
click at [351, 61] on input "UPC *" at bounding box center [398, 59] width 137 height 14
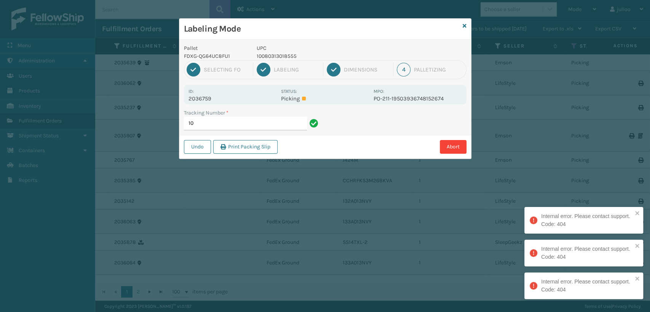
type input "1"
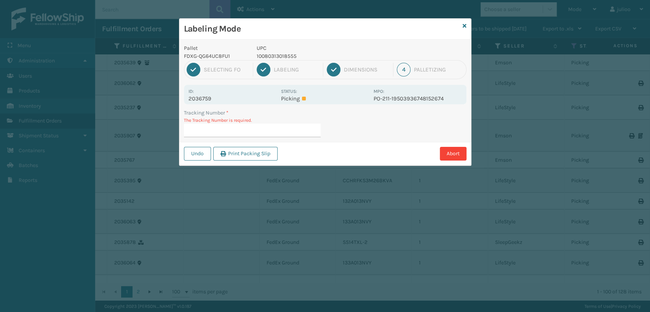
click at [464, 21] on div "Labeling Mode" at bounding box center [325, 29] width 292 height 21
click at [463, 25] on icon at bounding box center [465, 25] width 4 height 5
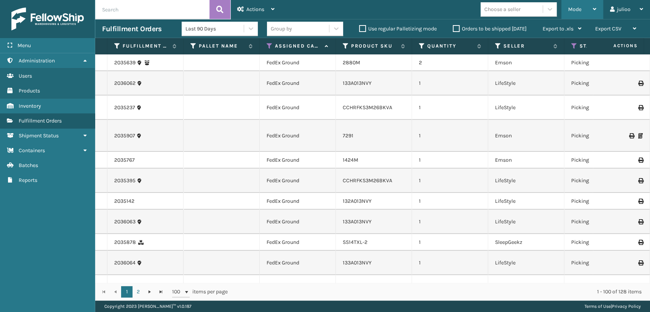
click at [569, 13] on div "Mode" at bounding box center [583, 9] width 28 height 19
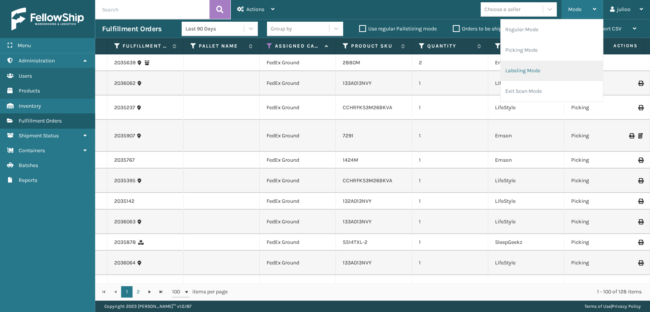
click at [516, 74] on li "Labeling Mode" at bounding box center [552, 71] width 102 height 21
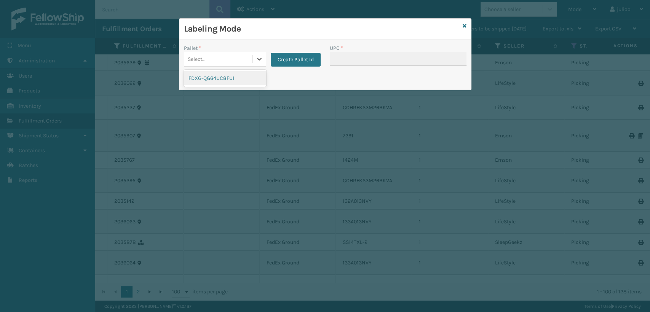
click at [229, 62] on div "Select..." at bounding box center [218, 59] width 68 height 13
click at [226, 77] on div "FDXG-QG64UC8FU1" at bounding box center [225, 78] width 82 height 14
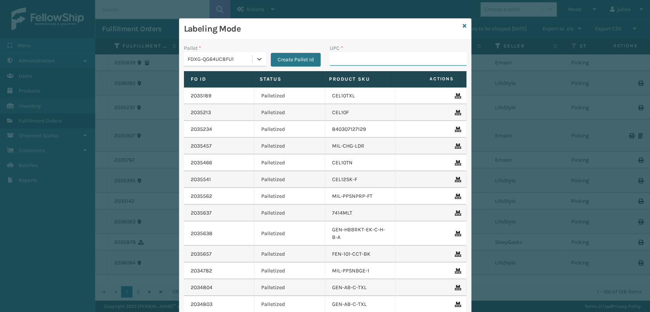
click at [331, 61] on input "UPC *" at bounding box center [398, 59] width 137 height 14
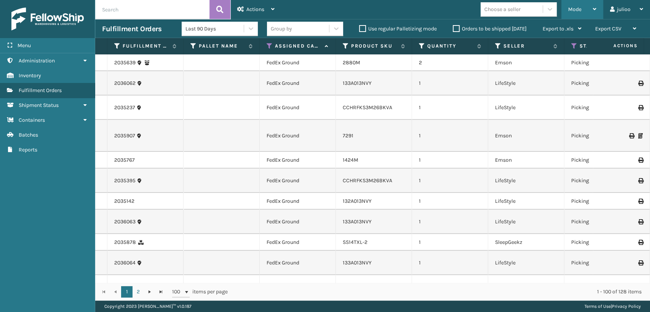
click at [577, 11] on span "Mode" at bounding box center [575, 9] width 13 height 6
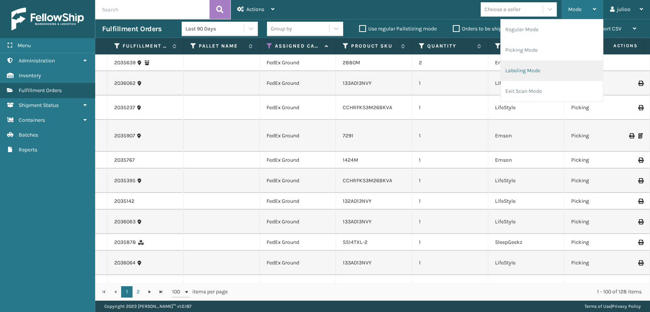
click at [553, 74] on li "Labeling Mode" at bounding box center [552, 71] width 102 height 21
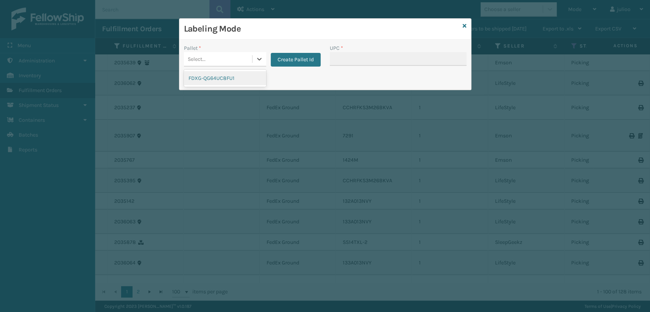
click at [232, 58] on div "Select..." at bounding box center [218, 59] width 68 height 13
click at [228, 83] on div "FDXG-QG64UC8FU1" at bounding box center [225, 78] width 82 height 14
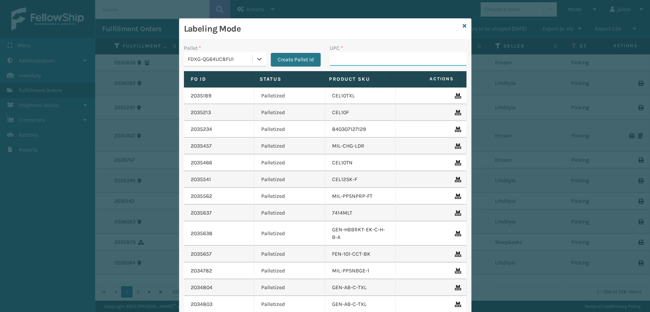
click at [363, 57] on input "UPC *" at bounding box center [398, 59] width 137 height 14
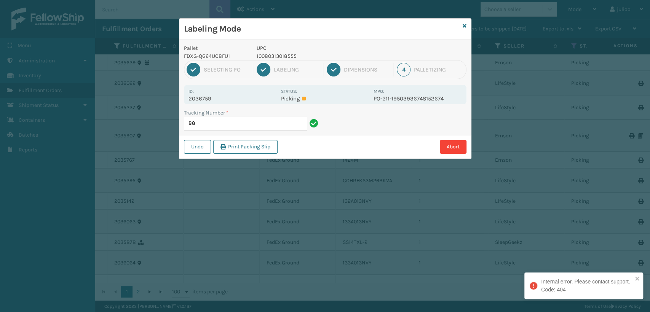
type input "8"
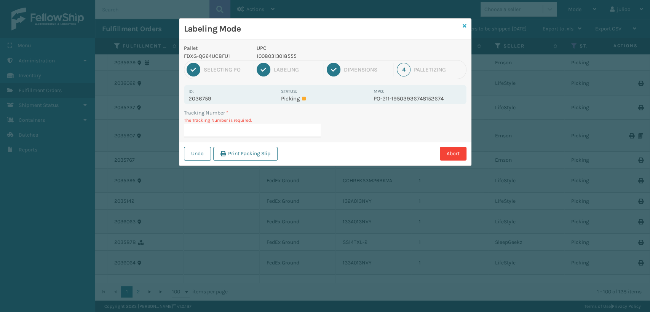
click at [464, 26] on icon at bounding box center [465, 25] width 4 height 5
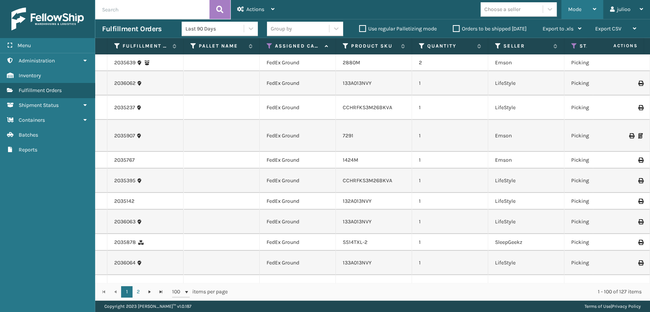
click at [579, 16] on div "Mode" at bounding box center [583, 9] width 28 height 19
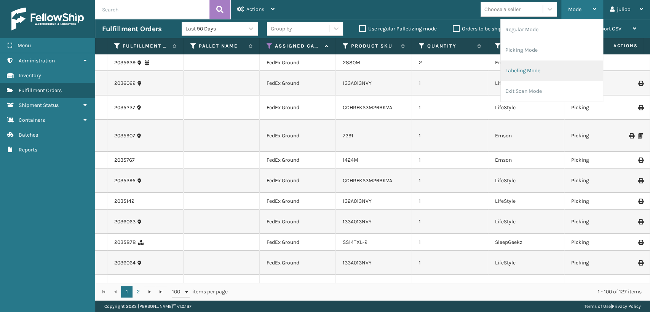
click at [540, 68] on li "Labeling Mode" at bounding box center [552, 71] width 102 height 21
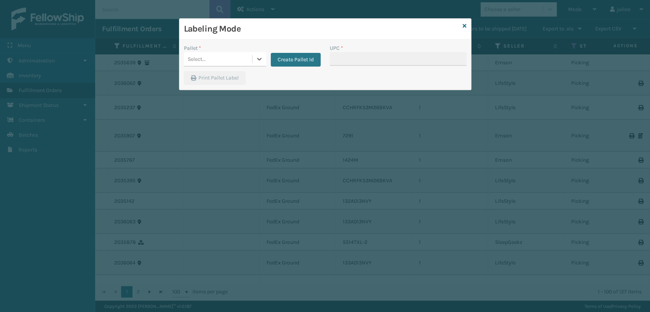
click at [215, 56] on div "Select..." at bounding box center [218, 59] width 68 height 13
click at [214, 77] on div "FDXG-QG64UC8FU1" at bounding box center [225, 78] width 82 height 14
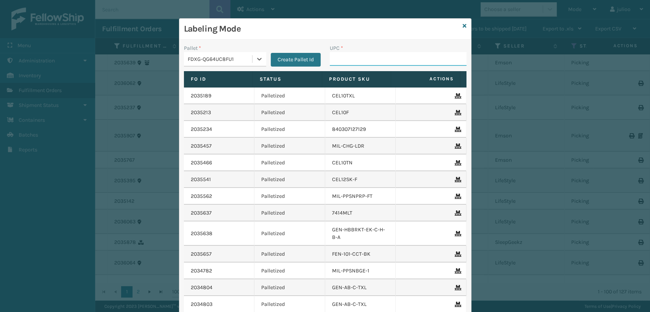
click at [348, 56] on input "UPC *" at bounding box center [398, 59] width 137 height 14
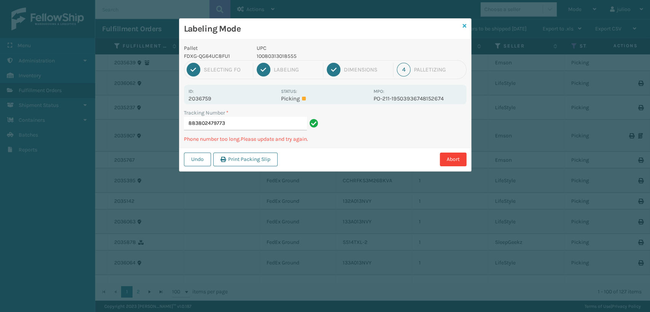
click at [466, 24] on icon at bounding box center [465, 25] width 4 height 5
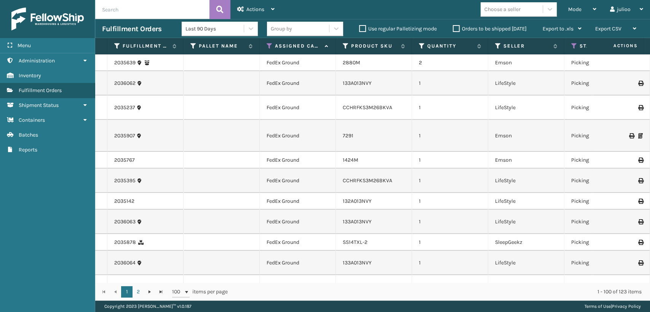
click at [165, 16] on input "text" at bounding box center [152, 9] width 114 height 19
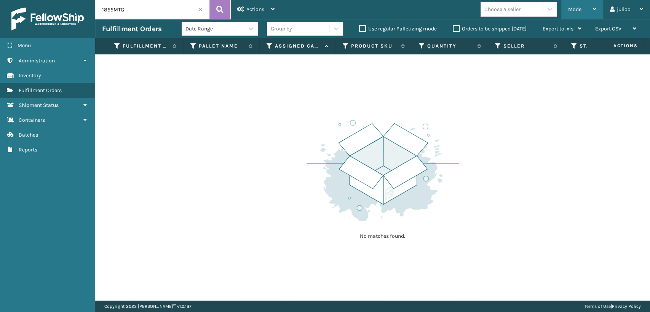
click at [576, 10] on span "Mode" at bounding box center [575, 9] width 13 height 6
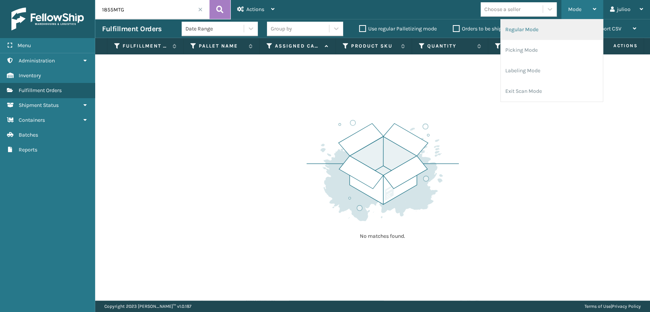
click at [554, 26] on li "Regular Mode" at bounding box center [552, 29] width 102 height 21
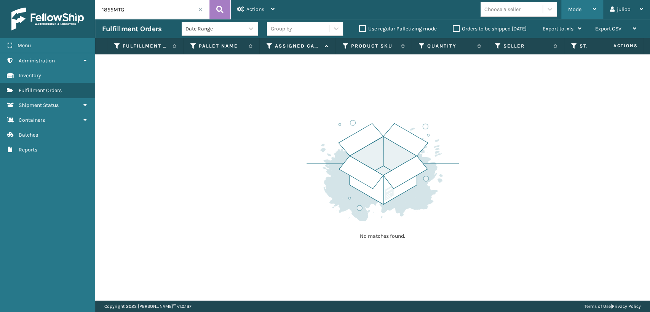
click at [586, 10] on div "Mode" at bounding box center [583, 9] width 28 height 19
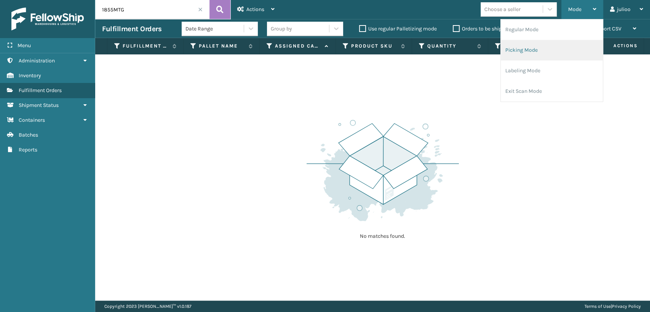
click at [542, 43] on li "Picking Mode" at bounding box center [552, 50] width 102 height 21
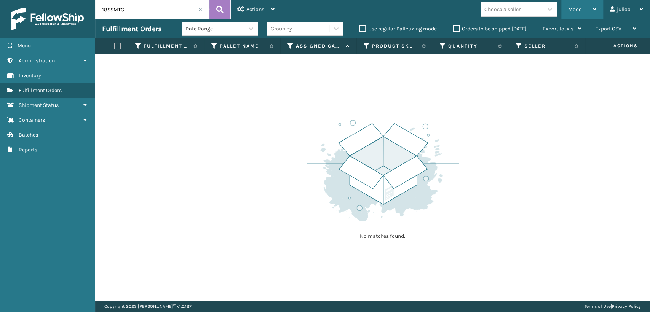
click at [582, 7] on div "Mode" at bounding box center [583, 9] width 28 height 19
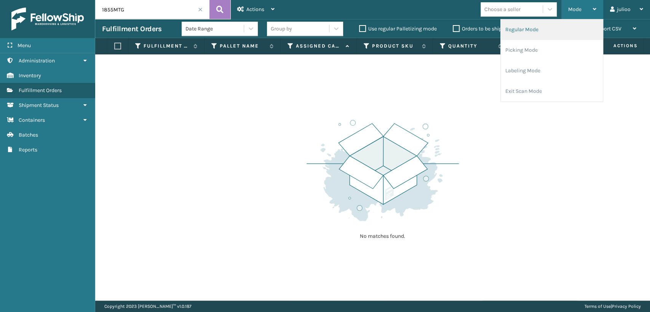
click at [535, 26] on li "Regular Mode" at bounding box center [552, 29] width 102 height 21
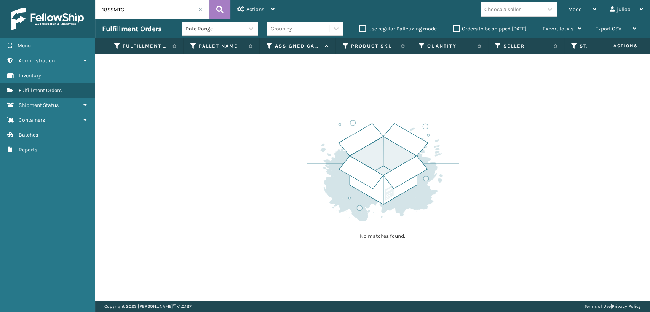
click at [172, 10] on input "1855MTG" at bounding box center [152, 9] width 114 height 19
type input "1855"
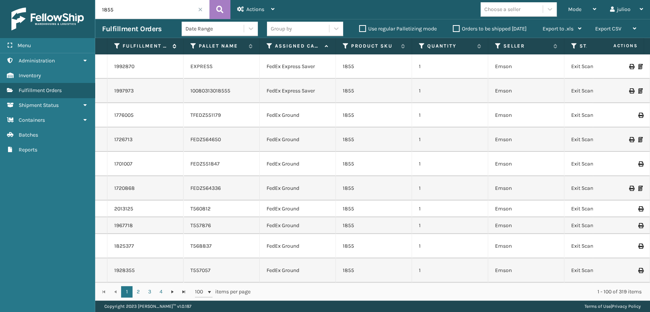
drag, startPoint x: 51, startPoint y: 46, endPoint x: 64, endPoint y: 45, distance: 13.0
click at [52, 46] on div "Menu" at bounding box center [47, 45] width 95 height 15
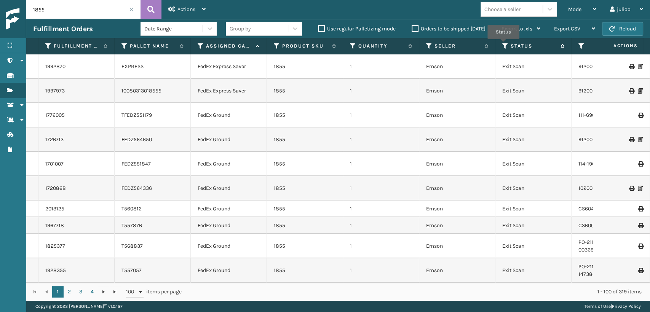
click at [504, 45] on icon at bounding box center [506, 46] width 6 height 7
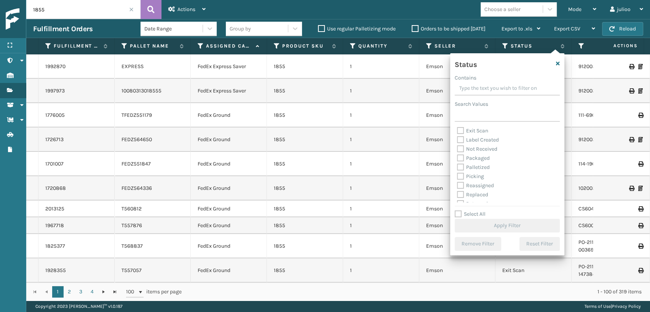
scroll to position [42, 0]
click at [476, 161] on label "Picking" at bounding box center [470, 162] width 27 height 6
click at [458, 161] on input "Picking" at bounding box center [457, 159] width 0 height 5
checkbox input "true"
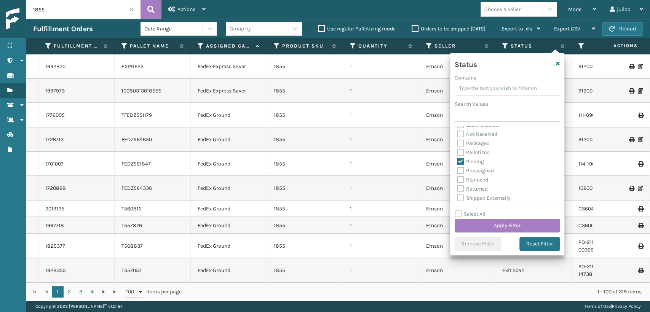
click at [476, 156] on div "Palletized" at bounding box center [507, 152] width 101 height 9
click at [476, 153] on label "Palletized" at bounding box center [473, 152] width 33 height 6
click at [458, 153] on input "Palletized" at bounding box center [457, 150] width 0 height 5
checkbox input "true"
click at [508, 226] on button "Apply Filter" at bounding box center [507, 226] width 105 height 14
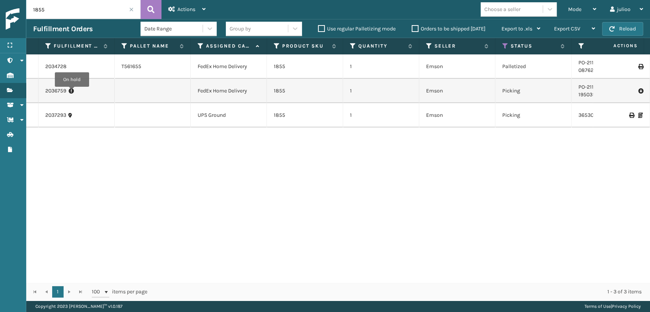
click at [72, 92] on icon at bounding box center [71, 91] width 5 height 8
click at [133, 12] on input "1855" at bounding box center [83, 9] width 114 height 19
click at [131, 10] on span at bounding box center [131, 9] width 5 height 5
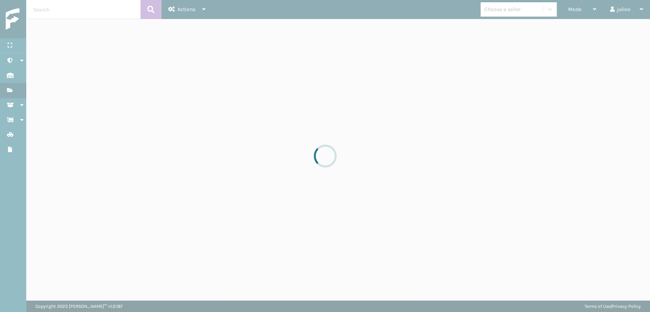
click at [122, 13] on div at bounding box center [325, 156] width 650 height 312
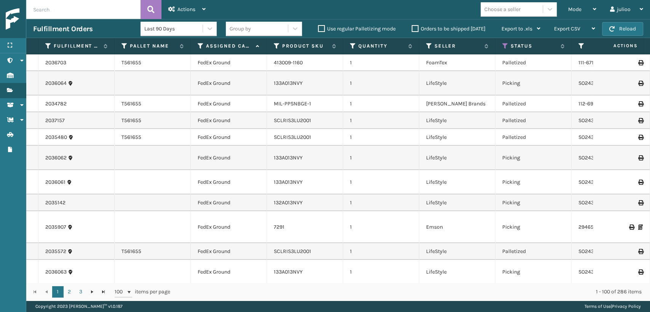
click at [119, 14] on input "text" at bounding box center [83, 9] width 114 height 19
type input "GEN-AB-C"
click at [565, 11] on div "Mode Regular Mode Picking Mode Labeling Mode Exit Scan Mode" at bounding box center [583, 9] width 42 height 19
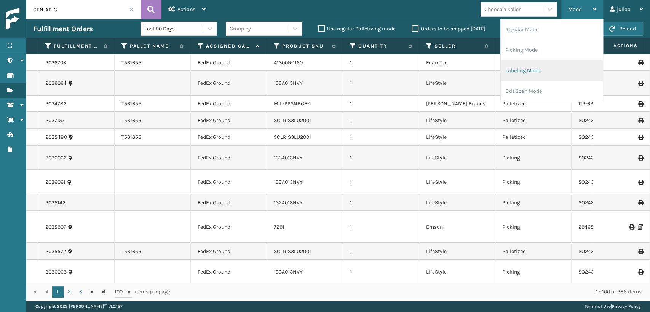
click at [551, 66] on li "Labeling Mode" at bounding box center [552, 71] width 102 height 21
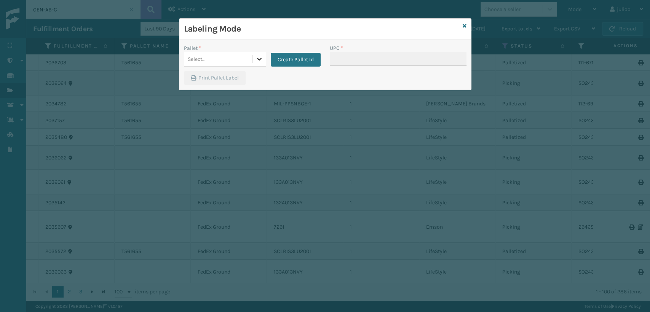
click at [259, 58] on icon at bounding box center [260, 59] width 8 height 8
click at [232, 82] on div "FDXG-QG64UC8FU1" at bounding box center [225, 78] width 82 height 14
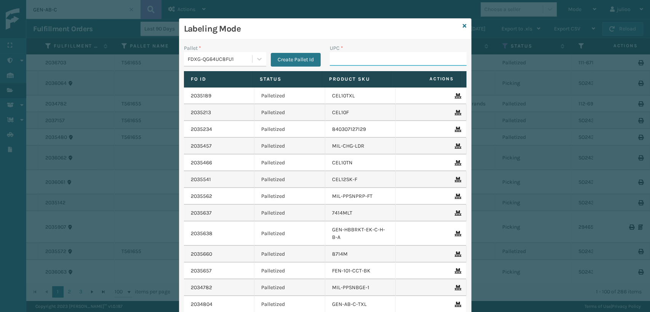
click at [333, 60] on input "UPC *" at bounding box center [398, 59] width 137 height 14
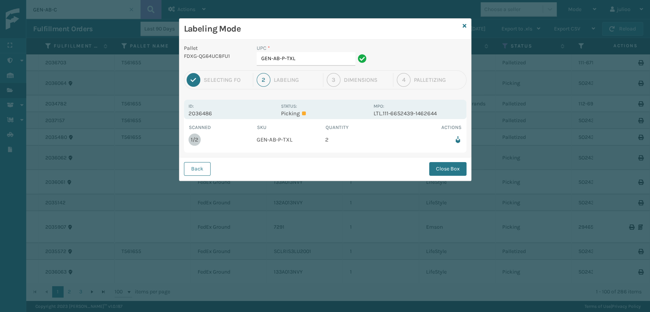
click at [462, 24] on div "Labeling Mode Pallet FDXG-QG64UC8FU1 UPC * GEN-AB-P-TXL 1 Selecting FO 2 Labeli…" at bounding box center [325, 99] width 293 height 163
click at [469, 26] on div "Labeling Mode" at bounding box center [325, 29] width 292 height 21
click at [464, 25] on icon at bounding box center [465, 25] width 4 height 5
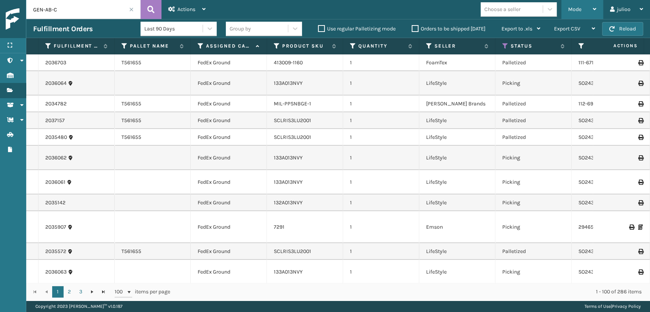
click at [569, 7] on span "Mode" at bounding box center [575, 9] width 13 height 6
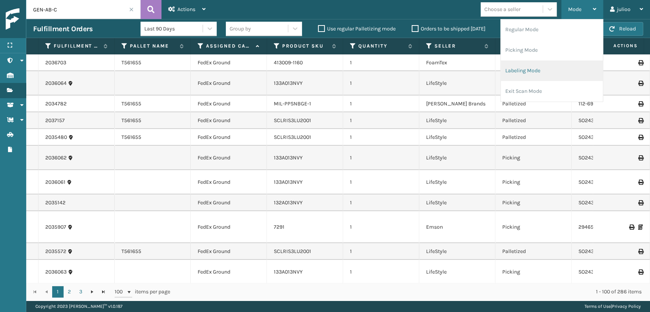
click at [528, 73] on li "Labeling Mode" at bounding box center [552, 71] width 102 height 21
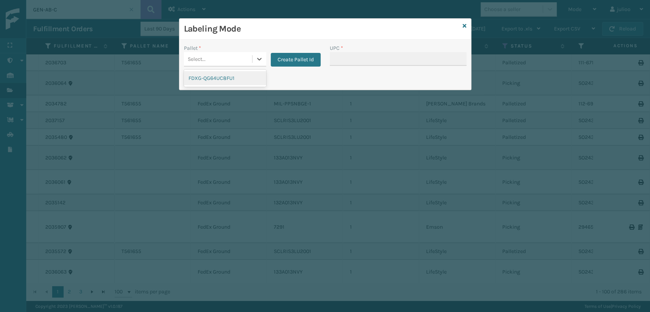
click at [213, 61] on div "Select..." at bounding box center [218, 59] width 68 height 13
click at [221, 81] on div "FDXG-QG64UC8FU1" at bounding box center [225, 78] width 82 height 14
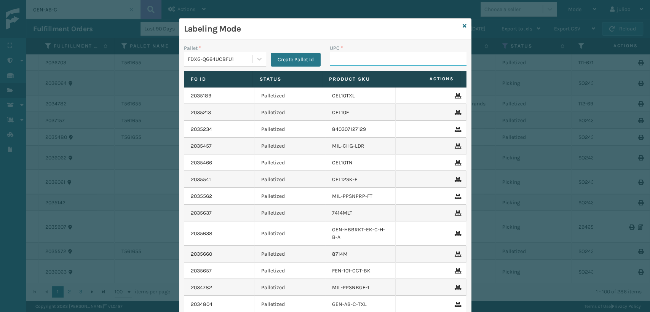
click at [349, 56] on input "UPC *" at bounding box center [398, 59] width 137 height 14
type input "1008031"
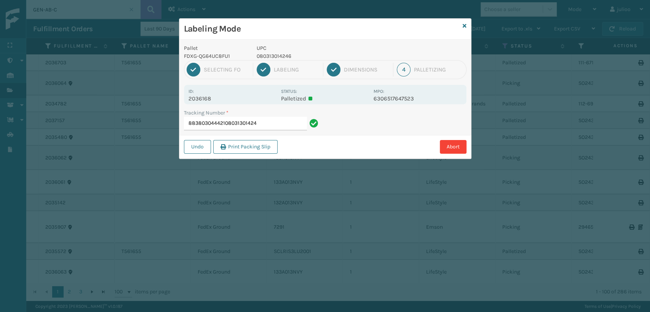
type input "883803044421080313014246"
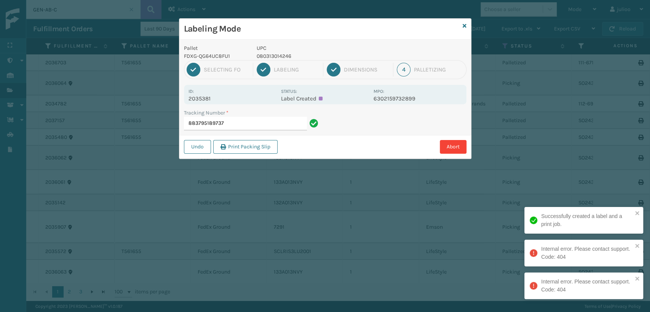
type input "883795189737"
